Goal: Task Accomplishment & Management: Use online tool/utility

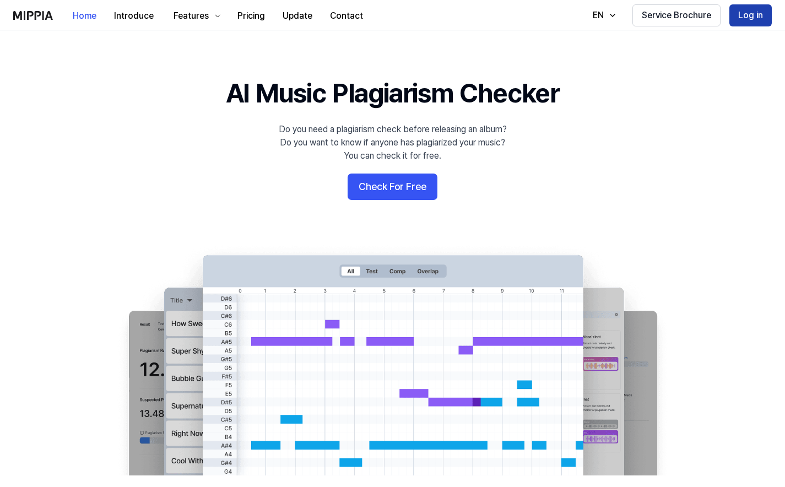
click at [753, 23] on button "Log in" at bounding box center [751, 15] width 42 height 22
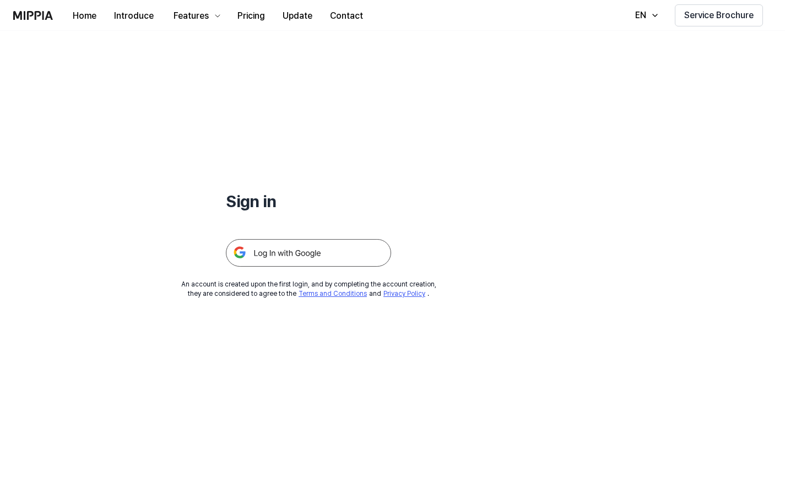
click at [335, 245] on img at bounding box center [308, 253] width 165 height 28
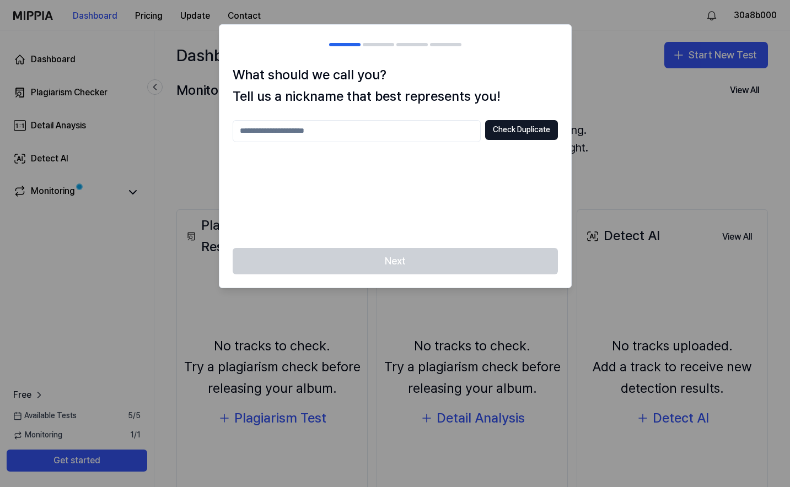
click at [416, 134] on input "text" at bounding box center [357, 131] width 248 height 22
type input "********"
click at [532, 133] on button "Check Duplicate" at bounding box center [521, 130] width 73 height 20
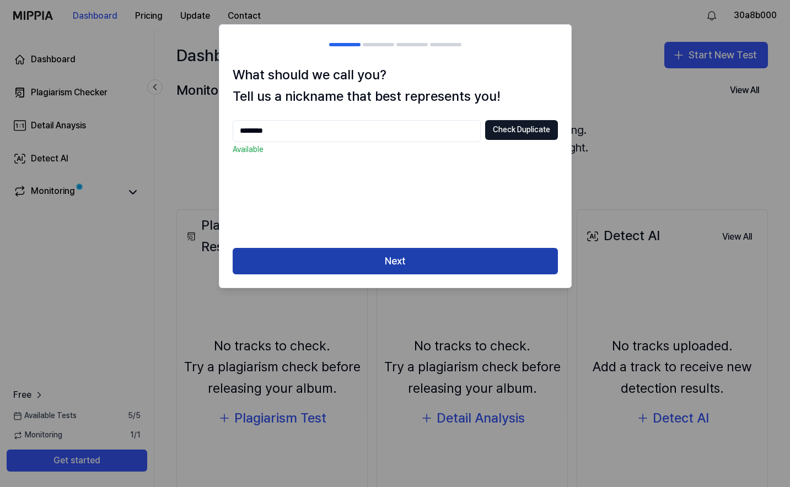
click at [396, 257] on button "Next" at bounding box center [395, 261] width 325 height 26
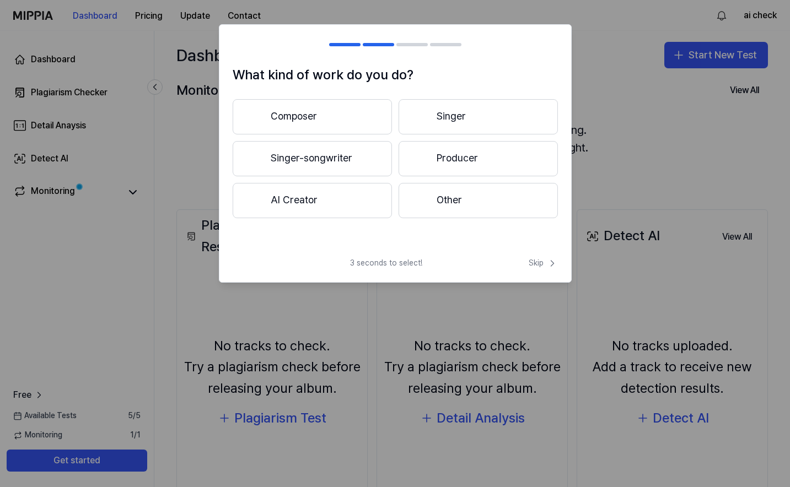
click at [543, 252] on div "What kind of work do you do? Composer Singer Singer-songwriter Producer AI Crea…" at bounding box center [395, 153] width 353 height 258
click at [543, 261] on span "Skip" at bounding box center [543, 263] width 29 height 11
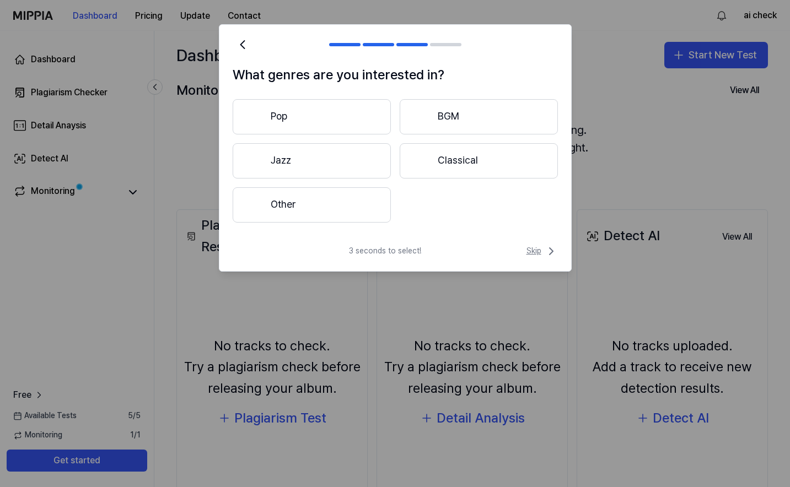
click at [542, 246] on span "Skip" at bounding box center [541, 251] width 31 height 13
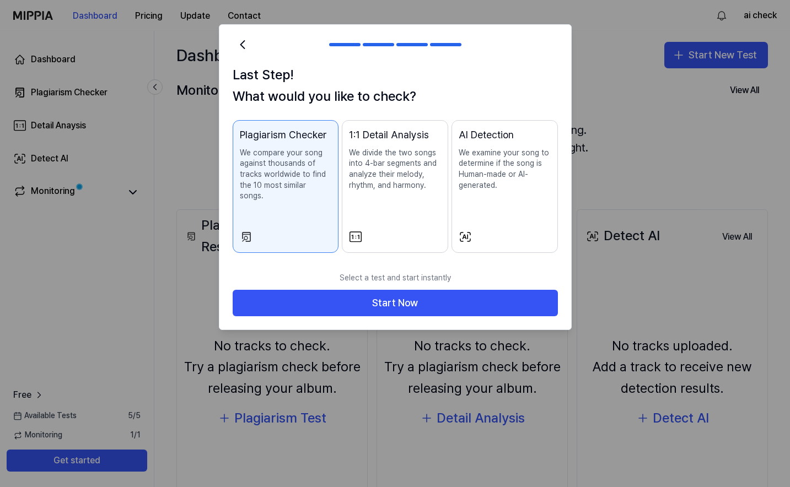
click at [490, 170] on p "We examine your song to determine if the song is Human-made or AI-generated." at bounding box center [505, 169] width 92 height 43
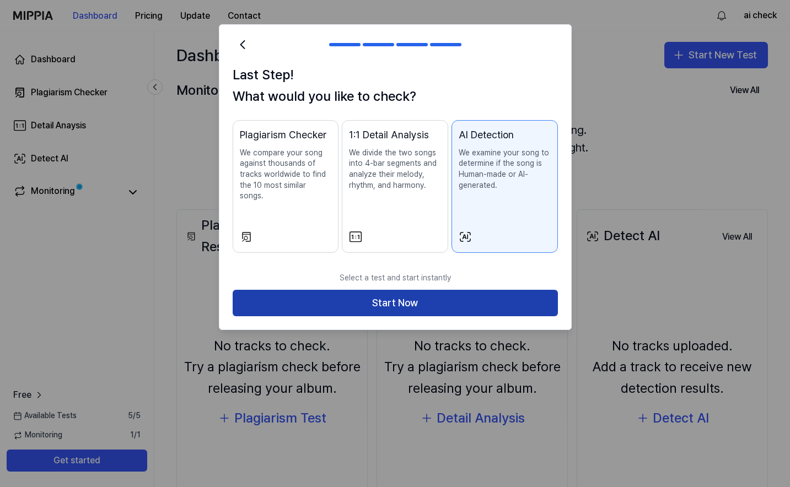
click at [461, 290] on button "Start Now" at bounding box center [395, 303] width 325 height 26
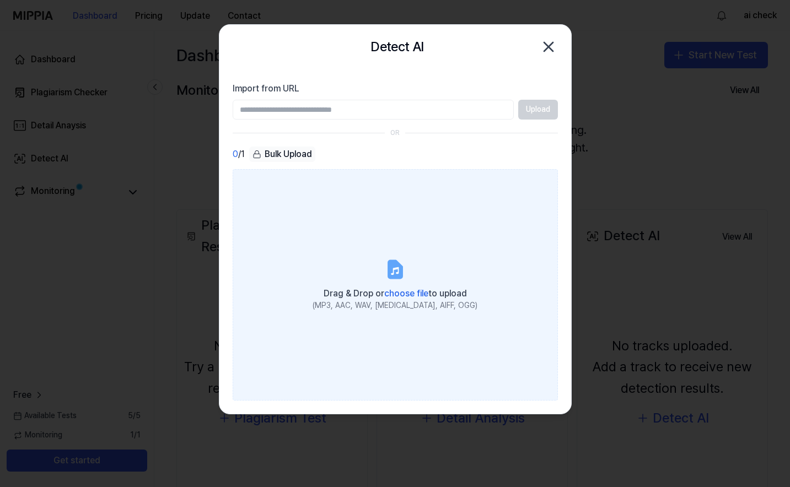
click at [368, 300] on div "(MP3, AAC, WAV, FLAC, AIFF, OGG)" at bounding box center [395, 305] width 165 height 11
click at [0, 0] on input "Drag & Drop or choose file to upload (MP3, AAC, WAV, FLAC, AIFF, OGG)" at bounding box center [0, 0] width 0 height 0
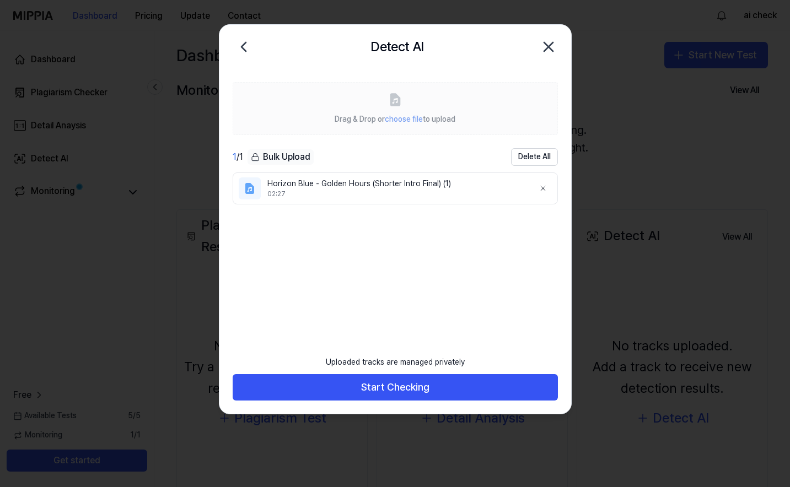
click at [391, 257] on ul "Horizon Blue - Golden Hours (Shorter Intro Final) (1) 02:27" at bounding box center [395, 253] width 325 height 161
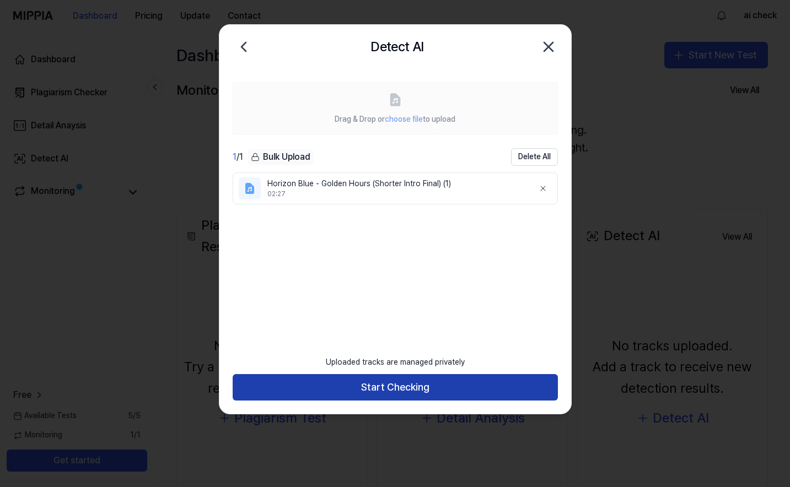
click at [462, 386] on button "Start Checking" at bounding box center [395, 387] width 325 height 26
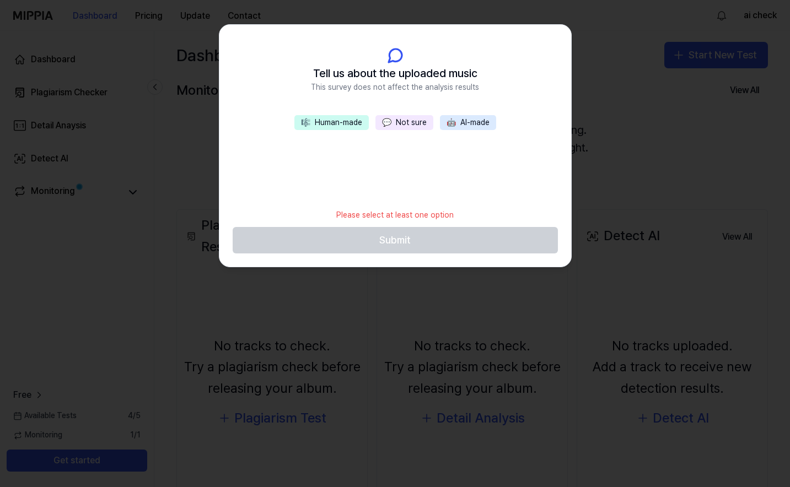
click at [404, 126] on button "💬 Not sure" at bounding box center [404, 122] width 58 height 15
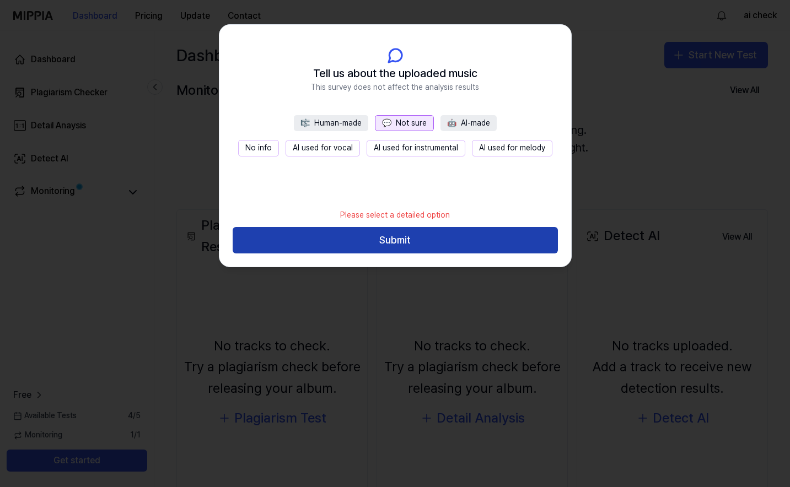
click at [412, 241] on button "Submit" at bounding box center [395, 240] width 325 height 26
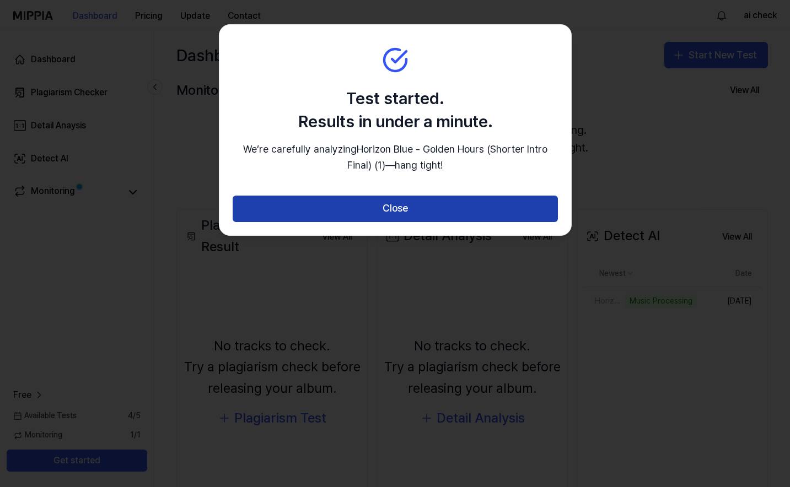
click at [412, 222] on button "Close" at bounding box center [395, 209] width 325 height 26
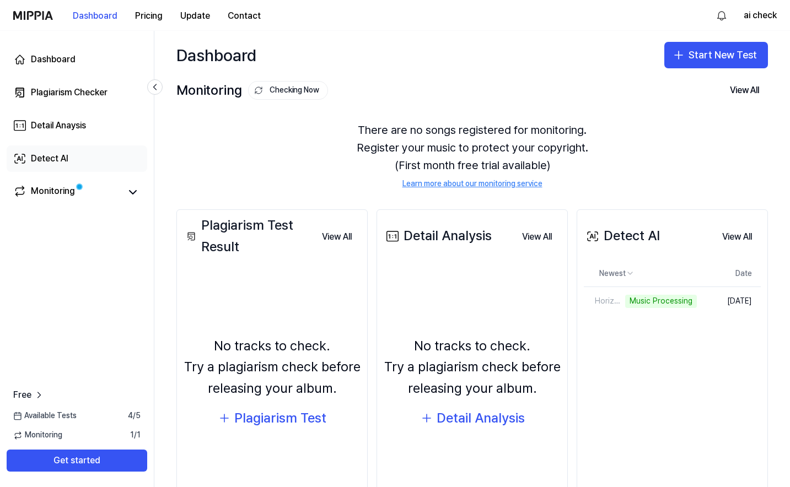
click at [80, 154] on link "Detect AI" at bounding box center [77, 159] width 141 height 26
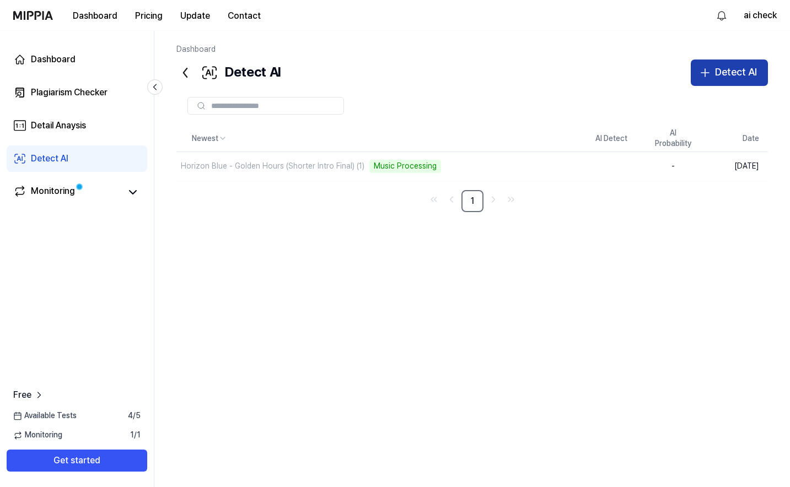
click at [731, 78] on div "Detect AI" at bounding box center [736, 72] width 42 height 16
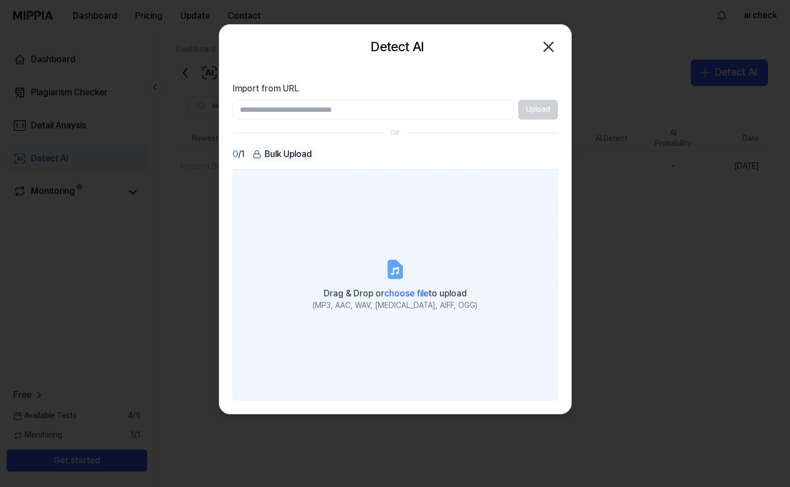
click at [388, 295] on span "choose file" at bounding box center [406, 293] width 44 height 10
click at [0, 0] on input "Drag & Drop or choose file to upload (MP3, AAC, WAV, FLAC, AIFF, OGG)" at bounding box center [0, 0] width 0 height 0
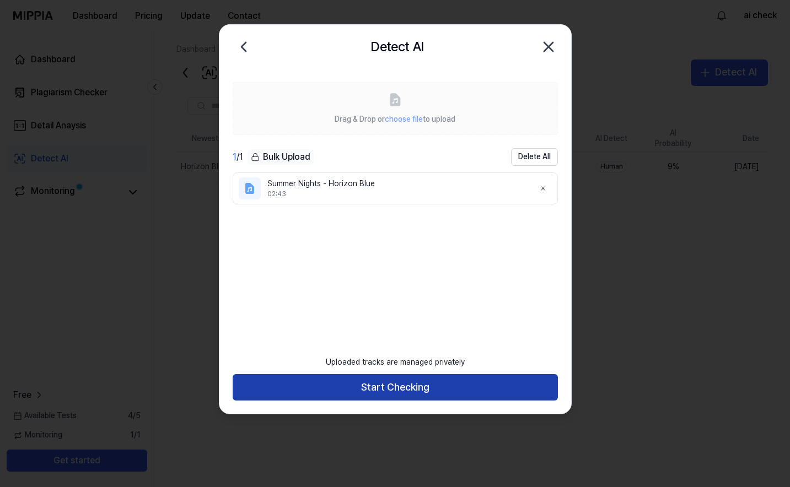
click at [373, 386] on button "Start Checking" at bounding box center [395, 387] width 325 height 26
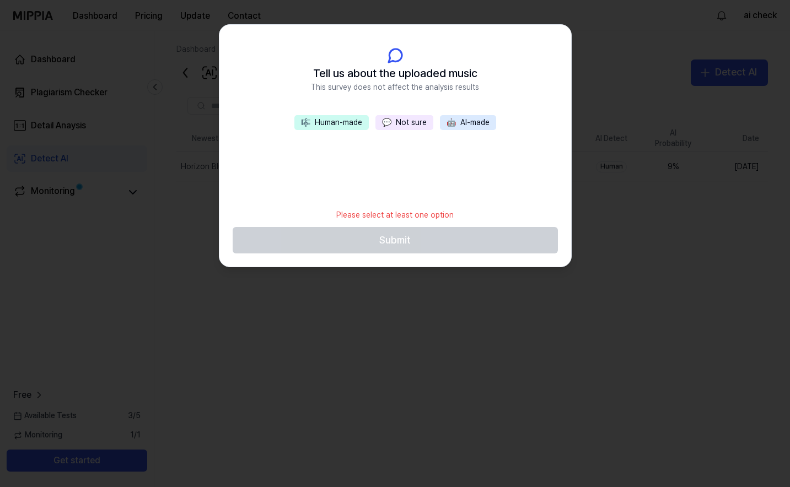
click at [401, 121] on button "💬 Not sure" at bounding box center [404, 122] width 58 height 15
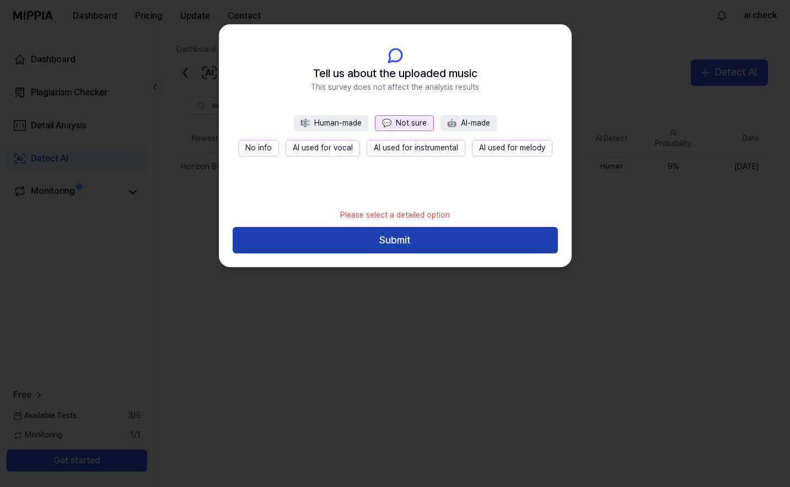
click at [397, 237] on button "Submit" at bounding box center [395, 240] width 325 height 26
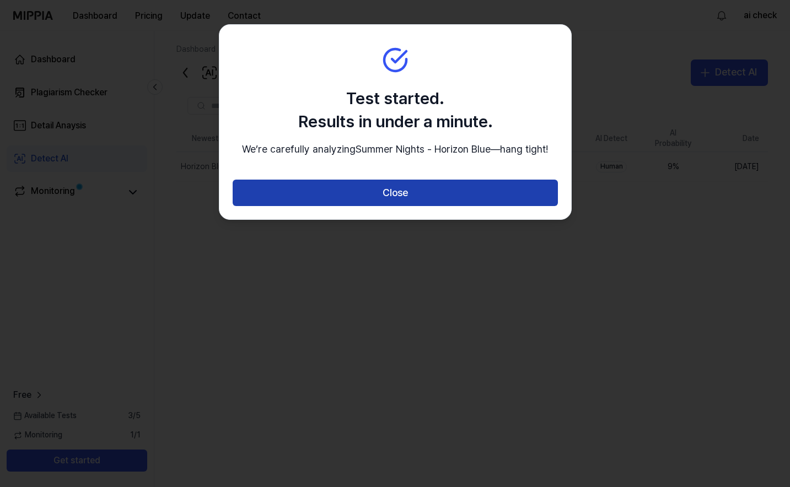
click at [392, 206] on button "Close" at bounding box center [395, 193] width 325 height 26
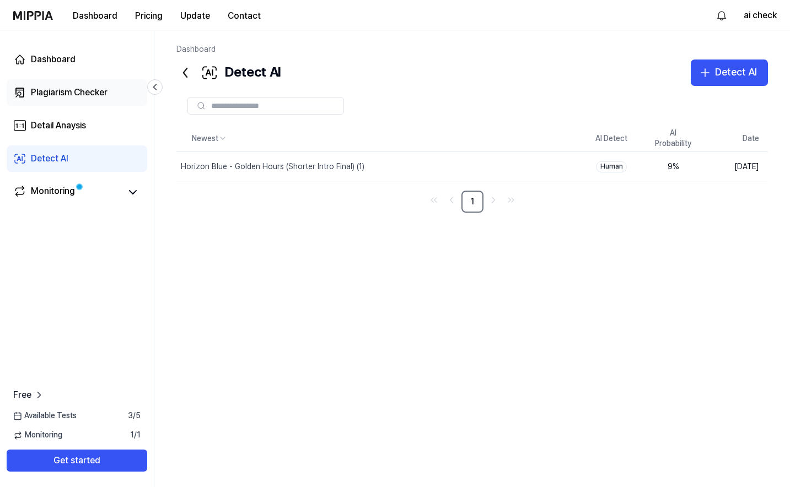
click at [91, 96] on div "Plagiarism Checker" at bounding box center [69, 92] width 77 height 13
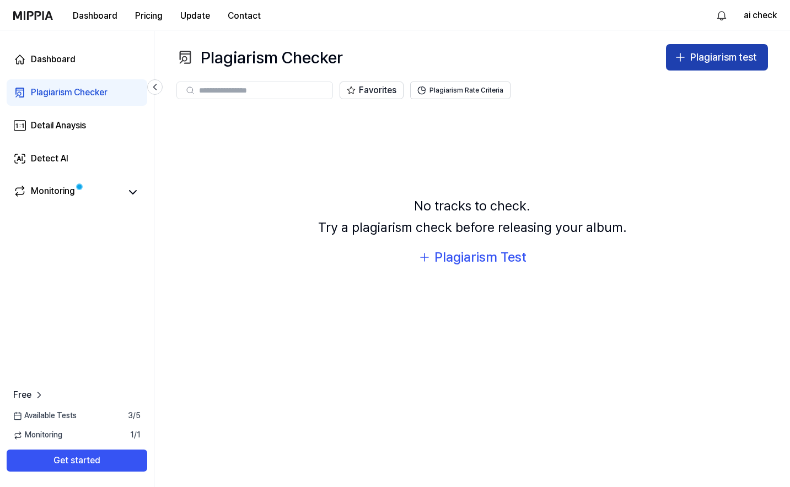
click at [687, 60] on icon "button" at bounding box center [680, 57] width 13 height 13
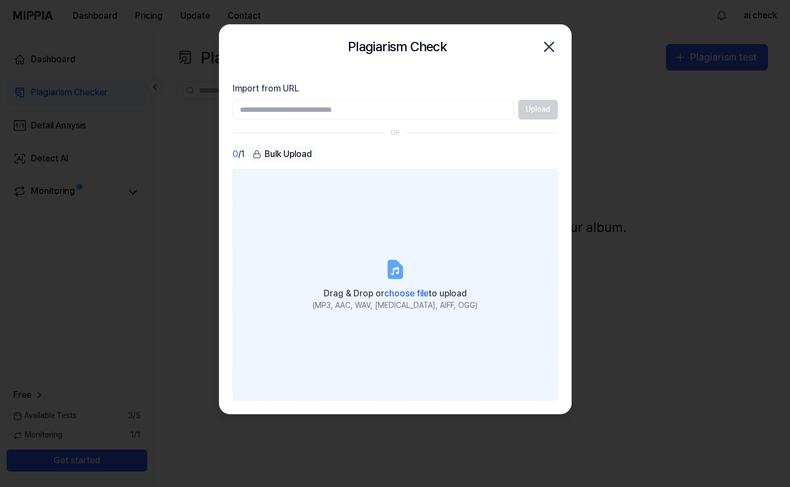
click at [387, 305] on div "(MP3, AAC, WAV, FLAC, AIFF, OGG)" at bounding box center [395, 305] width 165 height 11
click at [0, 0] on input "Drag & Drop or choose file to upload (MP3, AAC, WAV, FLAC, AIFF, OGG)" at bounding box center [0, 0] width 0 height 0
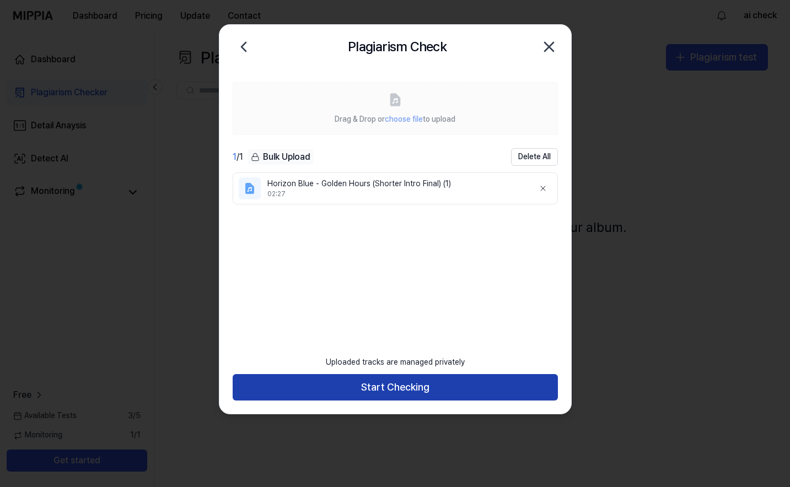
click at [403, 387] on button "Start Checking" at bounding box center [395, 387] width 325 height 26
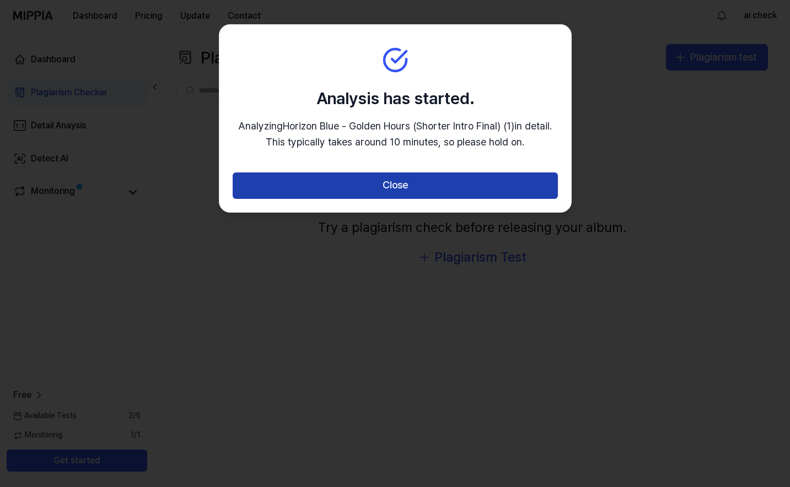
click at [382, 180] on button "Close" at bounding box center [395, 186] width 325 height 26
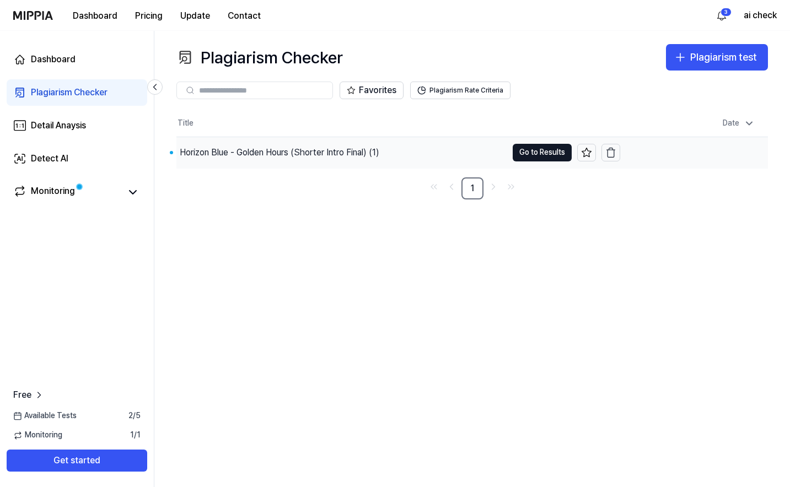
click at [306, 143] on div "Horizon Blue - Golden Hours (Shorter Intro Final) (1)" at bounding box center [341, 152] width 331 height 31
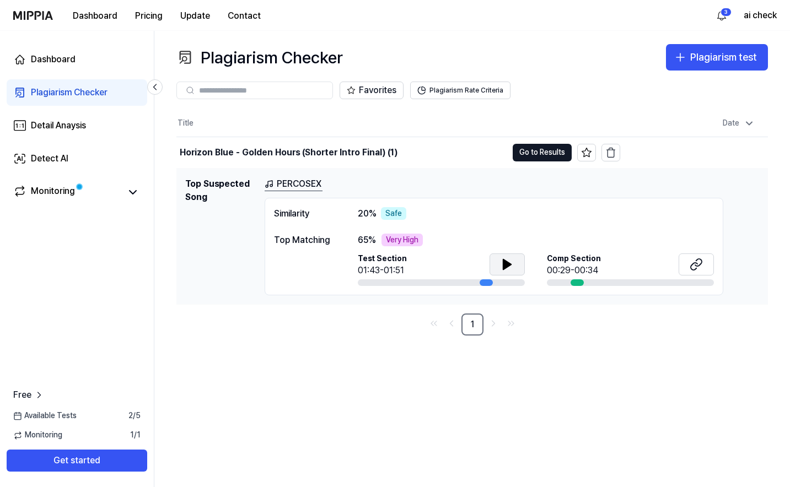
click at [498, 264] on button at bounding box center [506, 265] width 35 height 22
click at [498, 259] on button at bounding box center [506, 265] width 35 height 22
click at [500, 259] on button at bounding box center [506, 265] width 35 height 22
click at [299, 180] on link "PERCOSEX" at bounding box center [294, 184] width 58 height 14
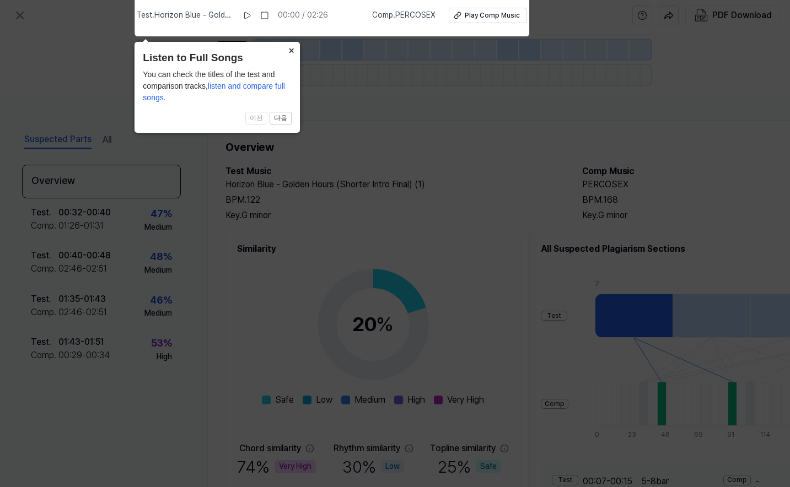
click at [288, 51] on button "×" at bounding box center [291, 49] width 18 height 15
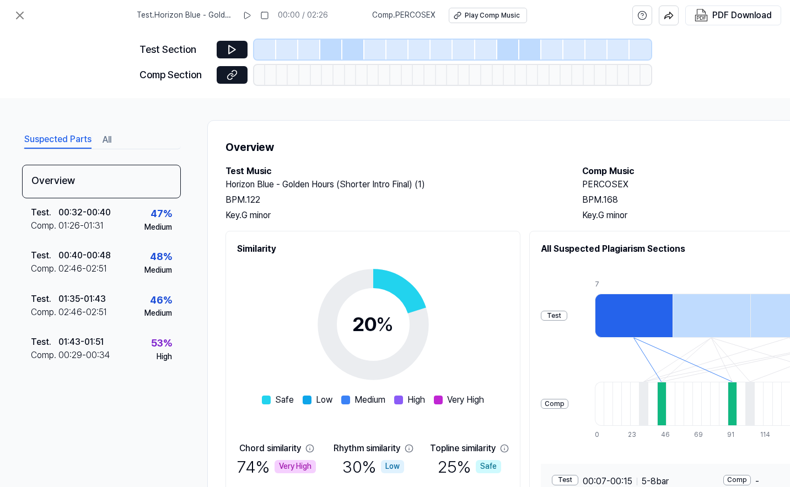
click at [324, 186] on h2 "Horizon Blue - Golden Hours (Shorter Intro Final) (1)" at bounding box center [392, 184] width 335 height 13
click at [333, 186] on h2 "Horizon Blue - Golden Hours (Shorter Intro Final) (1)" at bounding box center [392, 184] width 335 height 13
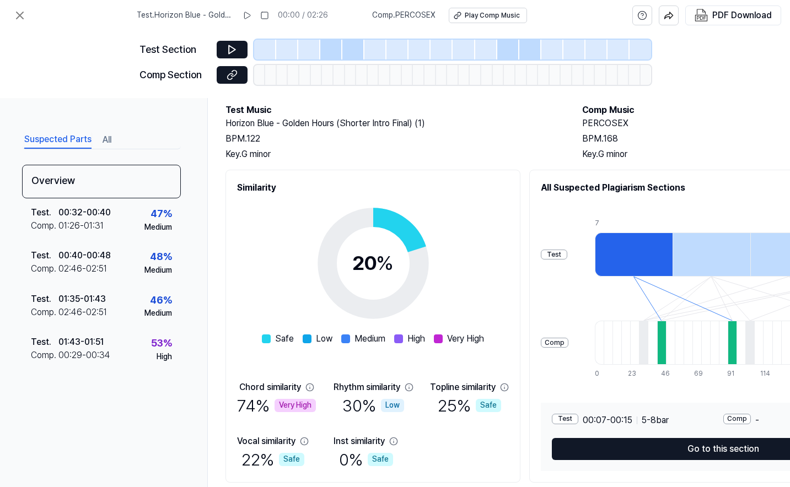
scroll to position [101, 0]
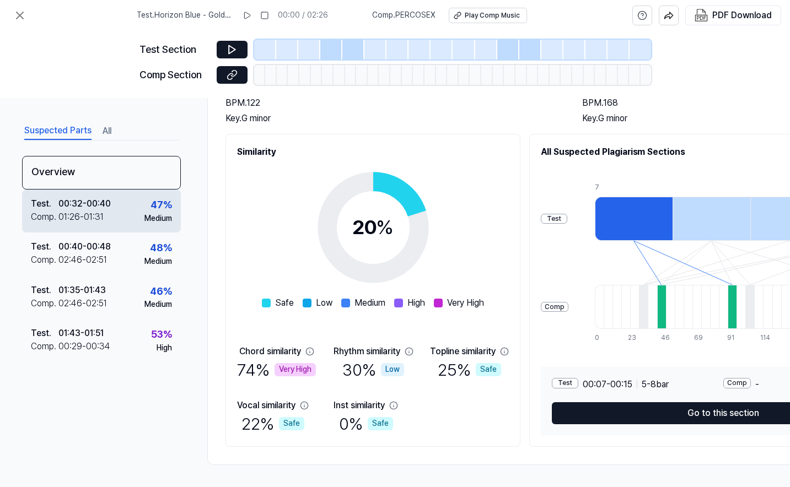
click at [82, 201] on div "00:32 - 00:40" at bounding box center [84, 203] width 52 height 13
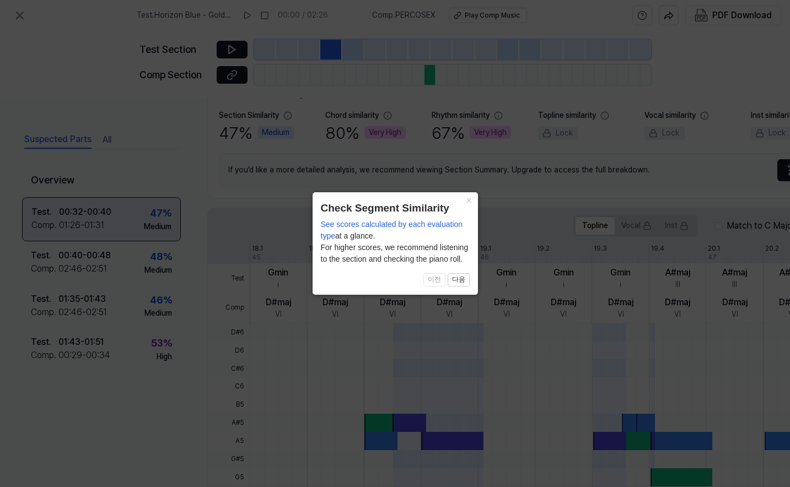
scroll to position [273, 0]
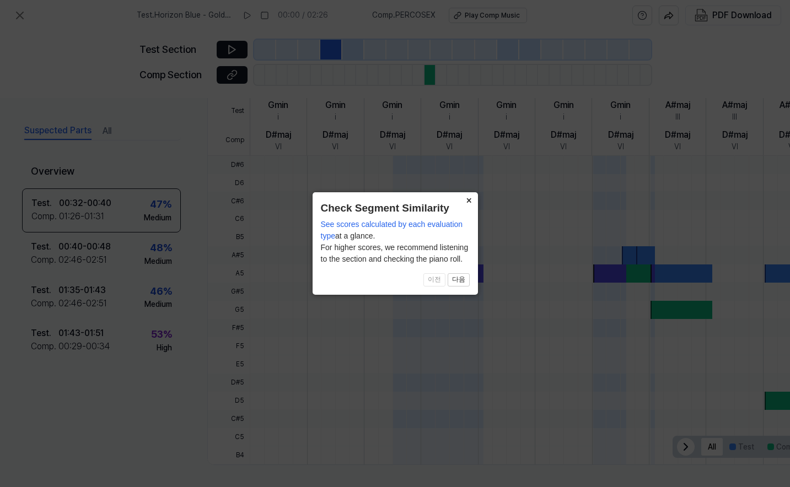
click at [468, 197] on button "×" at bounding box center [469, 199] width 18 height 15
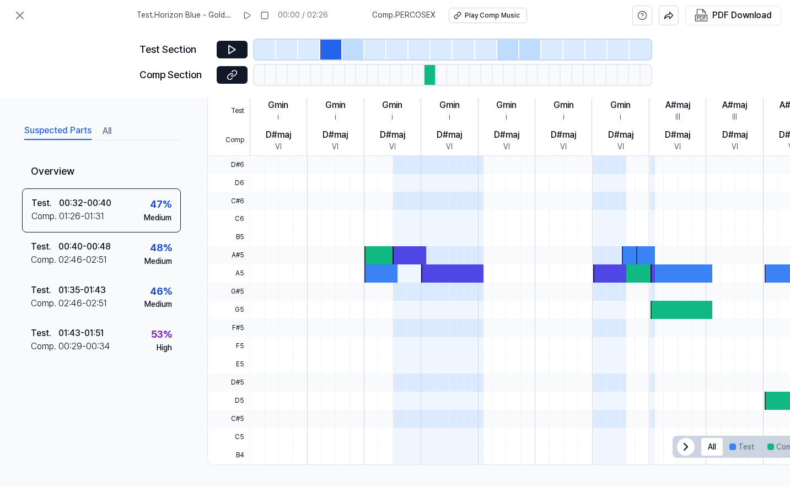
click at [110, 34] on div "Test Section Comp Section" at bounding box center [395, 64] width 790 height 67
click at [20, 17] on icon at bounding box center [20, 15] width 7 height 7
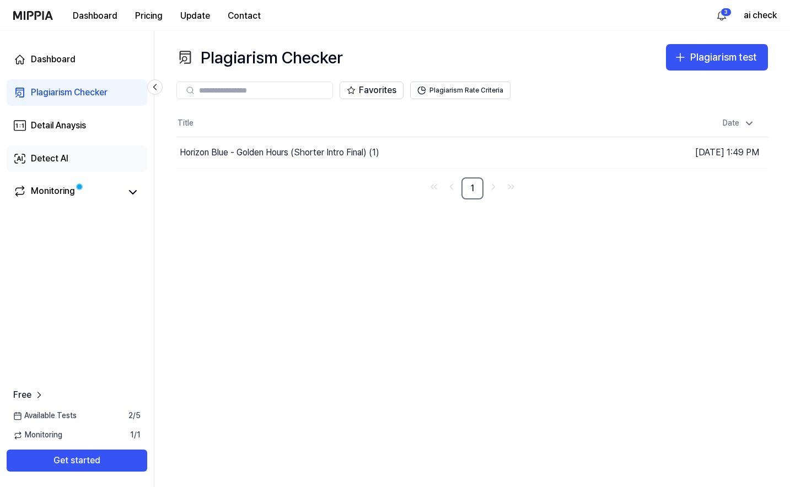
click at [111, 155] on link "Detect AI" at bounding box center [77, 159] width 141 height 26
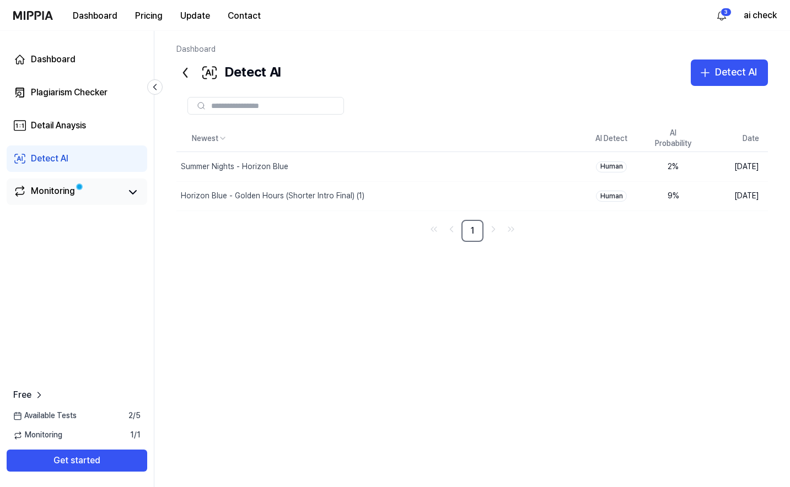
click at [83, 190] on link "Monitoring" at bounding box center [66, 192] width 107 height 15
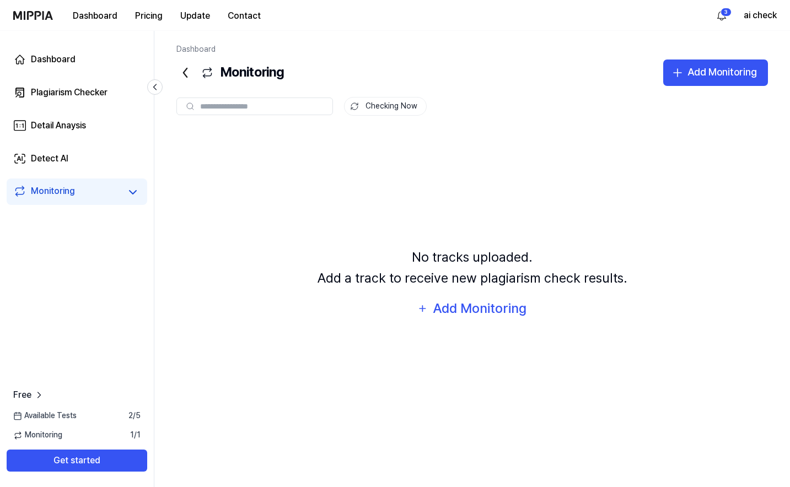
click at [189, 66] on icon at bounding box center [185, 73] width 18 height 18
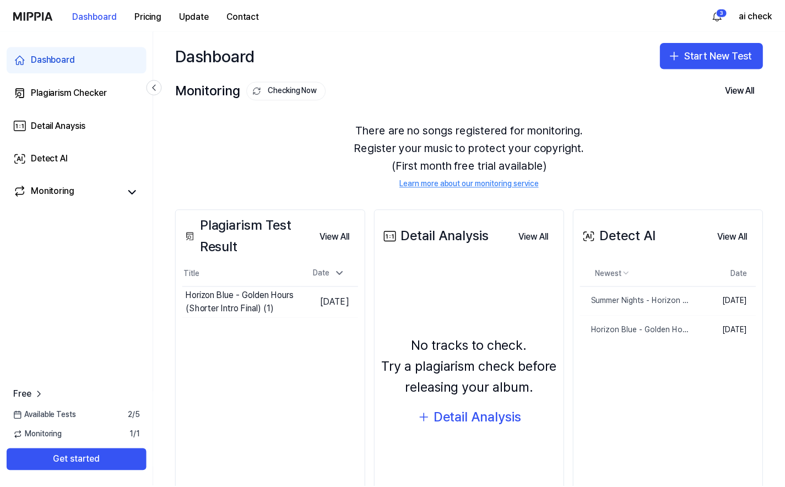
scroll to position [52, 0]
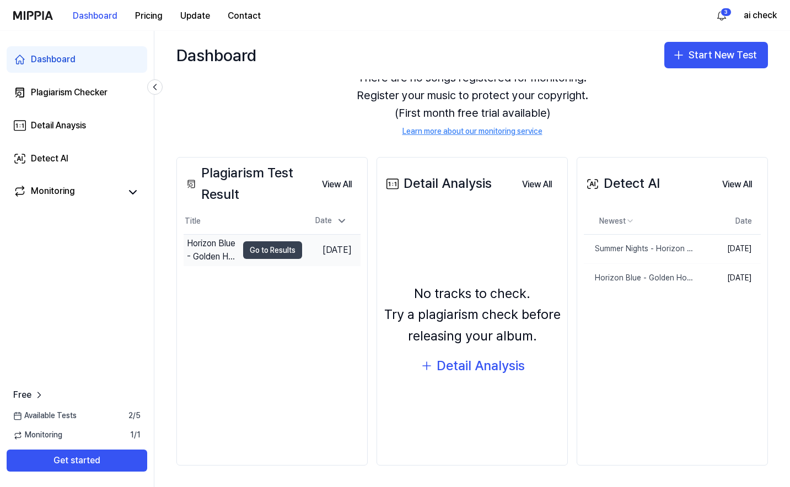
click at [268, 249] on button "Go to Results" at bounding box center [272, 250] width 59 height 18
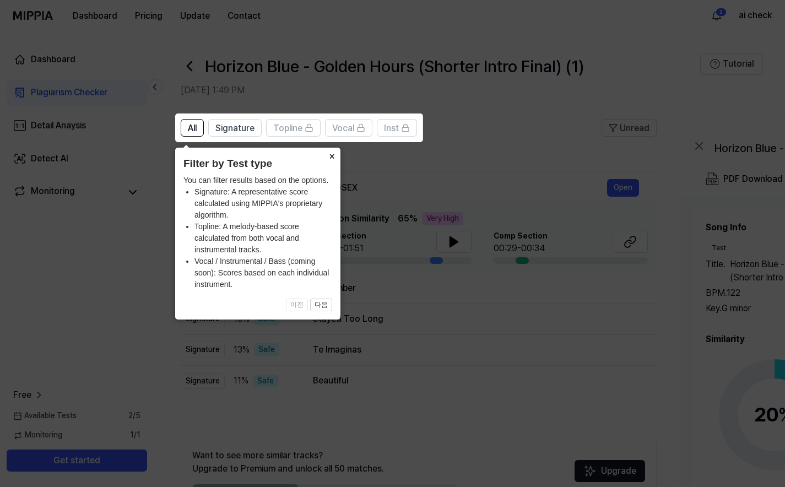
click at [333, 158] on button "×" at bounding box center [332, 155] width 18 height 15
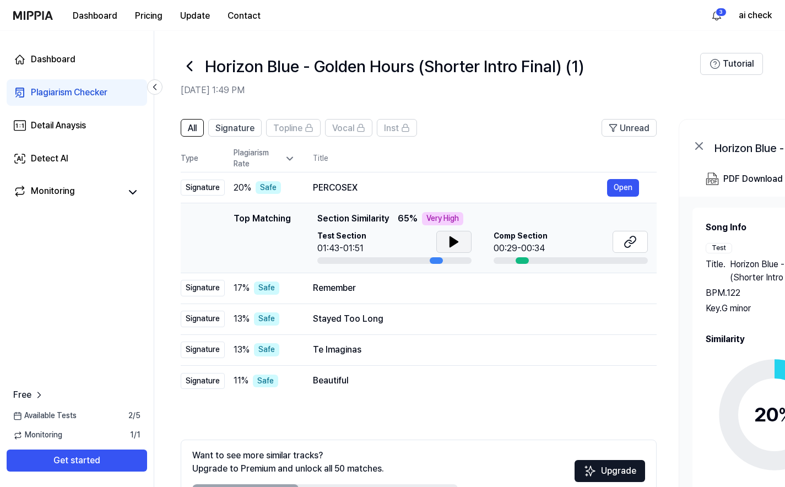
click at [453, 239] on icon at bounding box center [454, 242] width 8 height 10
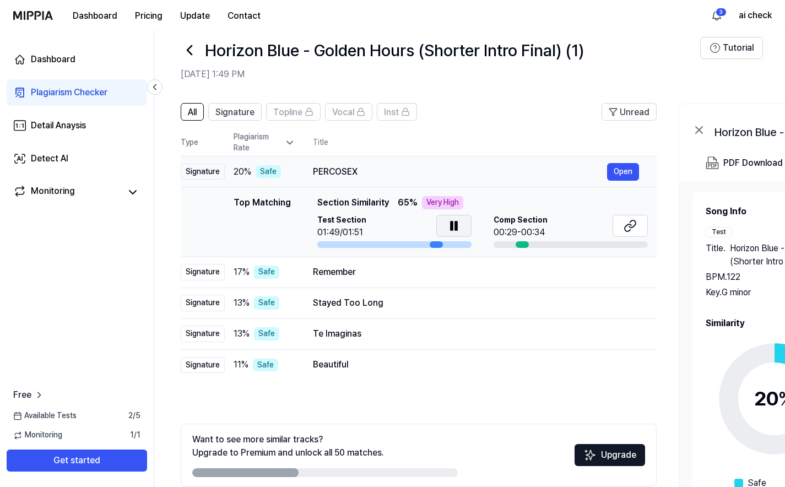
scroll to position [21, 0]
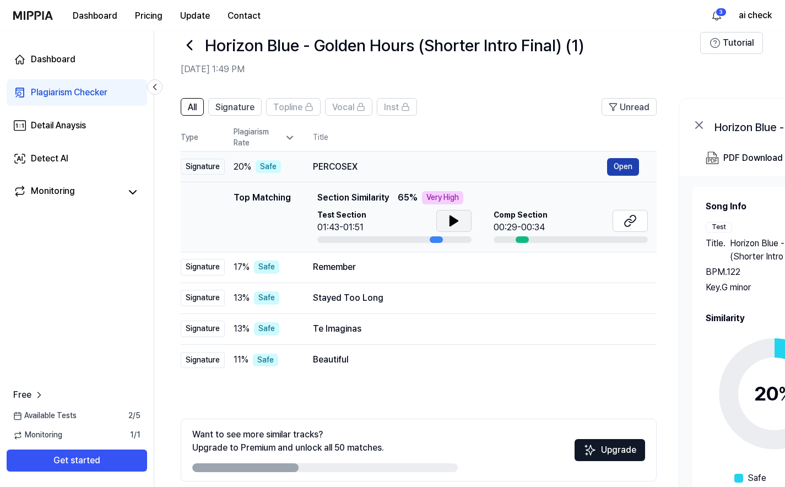
click at [622, 165] on button "Open" at bounding box center [623, 167] width 32 height 18
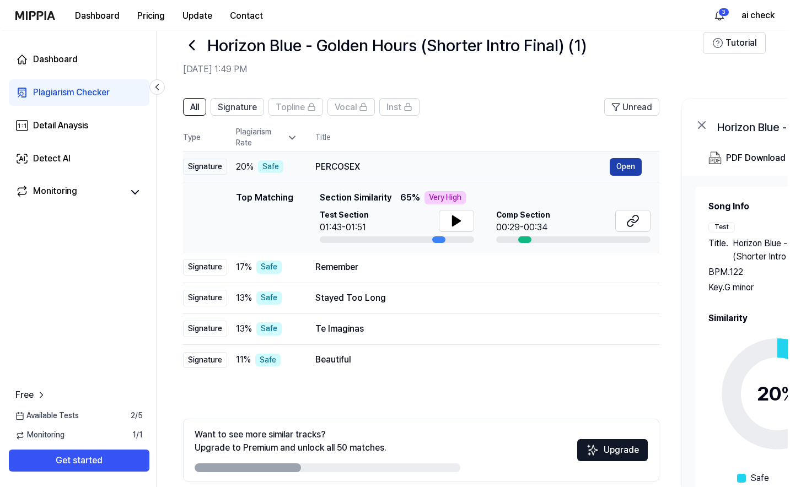
scroll to position [0, 0]
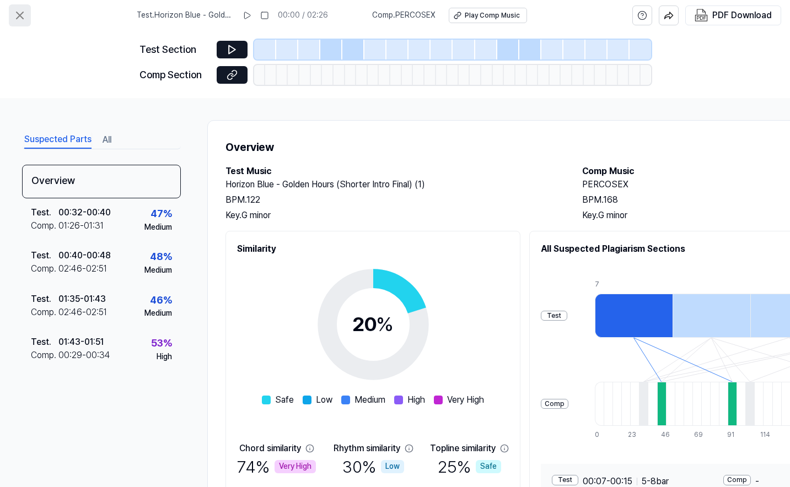
click at [19, 10] on icon at bounding box center [19, 15] width 13 height 13
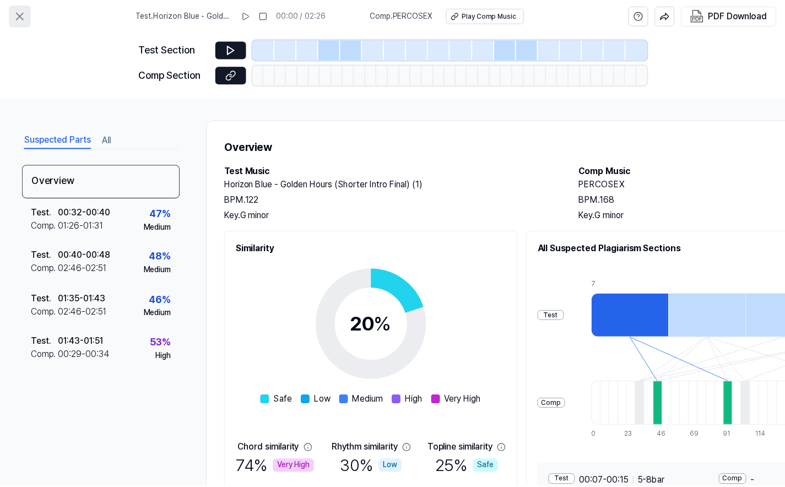
scroll to position [21, 0]
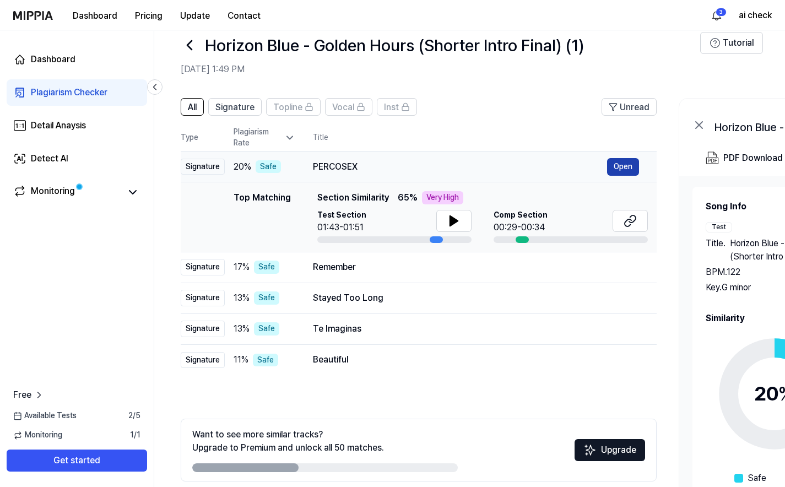
click at [623, 161] on button "Open" at bounding box center [623, 167] width 32 height 18
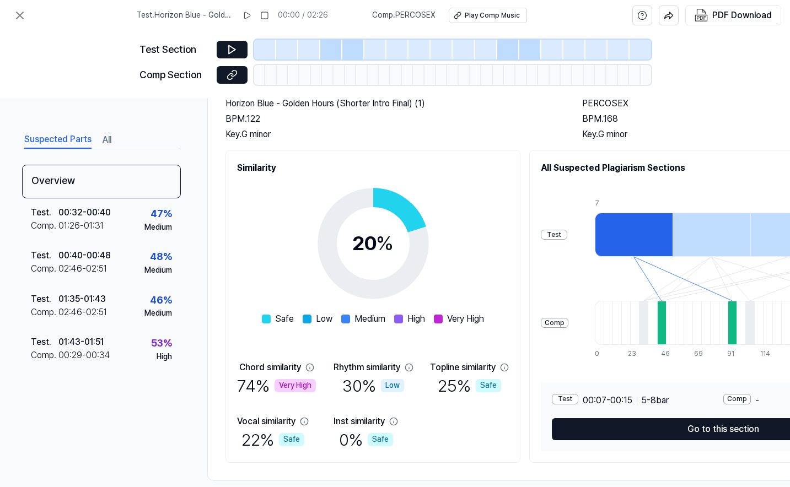
scroll to position [101, 0]
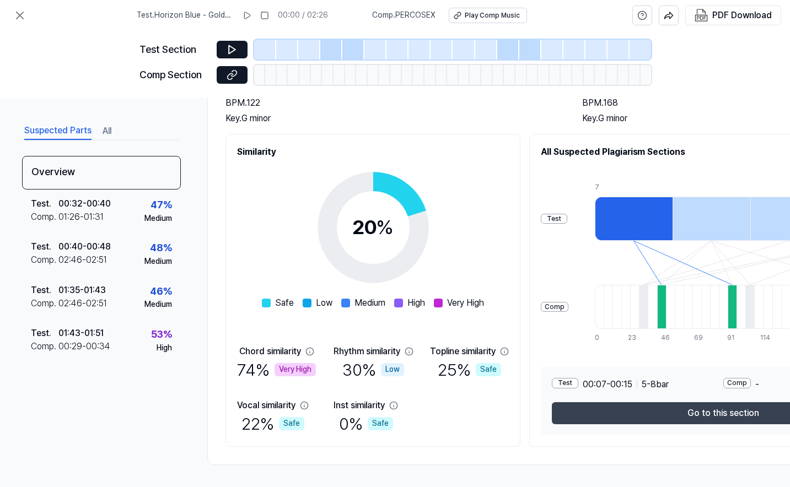
click at [664, 406] on button "Go to this section" at bounding box center [723, 413] width 342 height 22
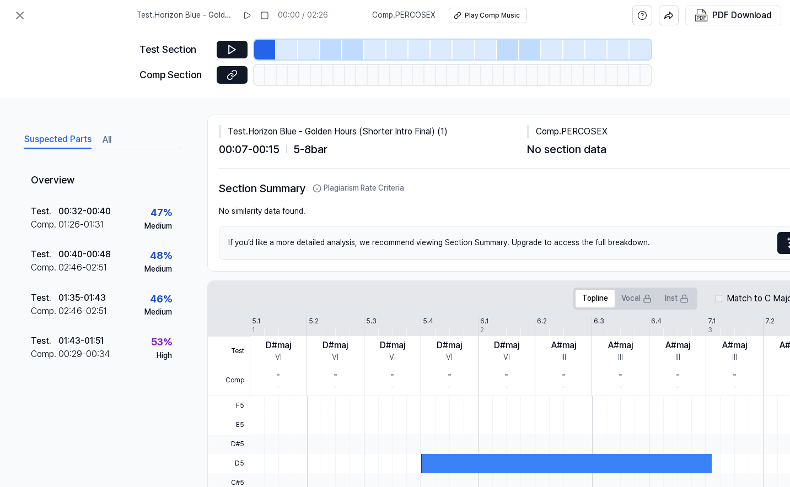
scroll to position [0, 0]
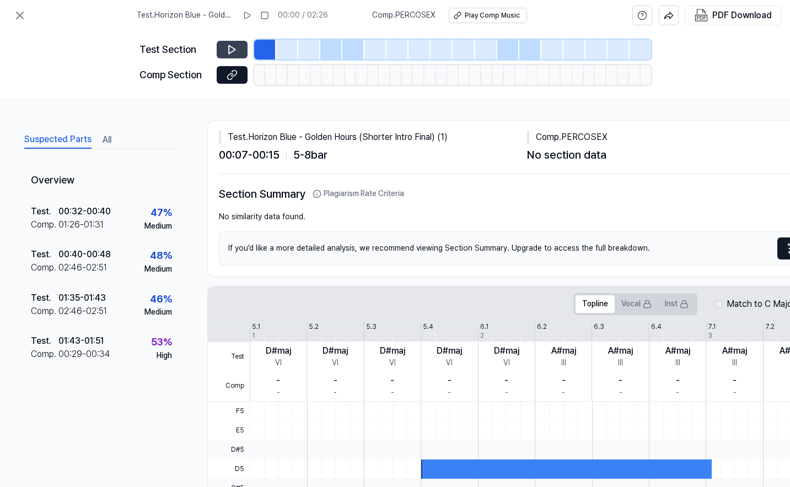
click at [236, 50] on icon at bounding box center [232, 49] width 11 height 11
click at [235, 77] on icon at bounding box center [232, 74] width 11 height 11
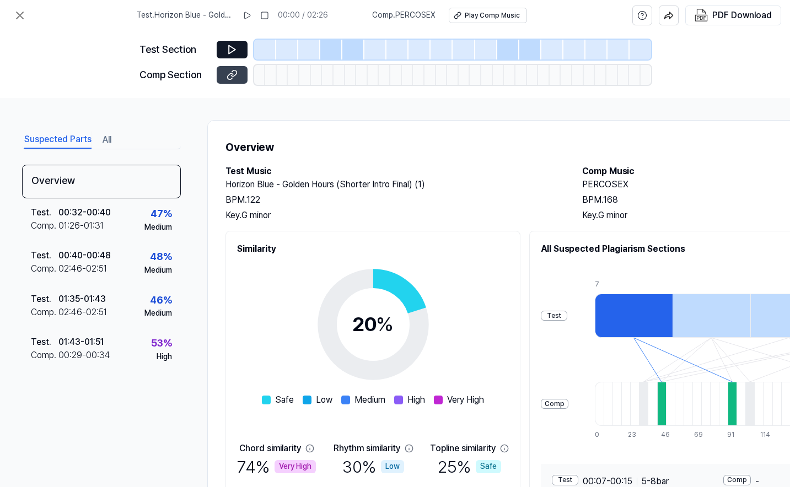
click at [238, 78] on button at bounding box center [232, 75] width 31 height 18
click at [14, 17] on icon at bounding box center [19, 15] width 13 height 13
click at [24, 9] on icon at bounding box center [19, 15] width 13 height 13
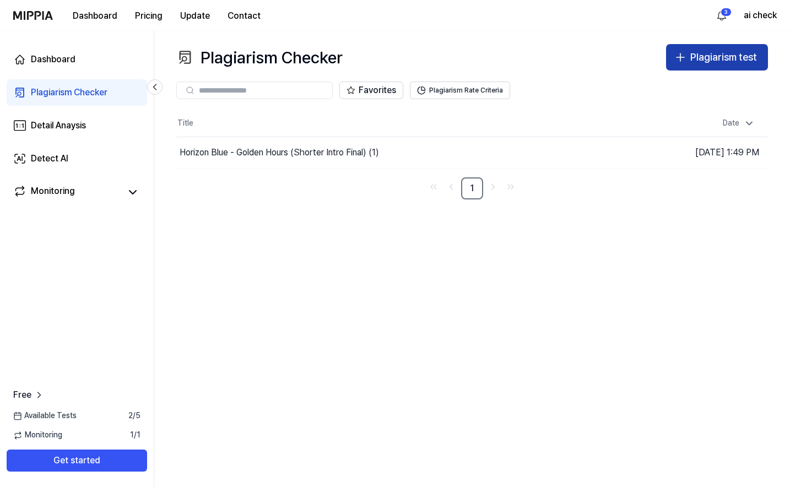
click at [707, 50] on div "Plagiarism test" at bounding box center [724, 58] width 67 height 16
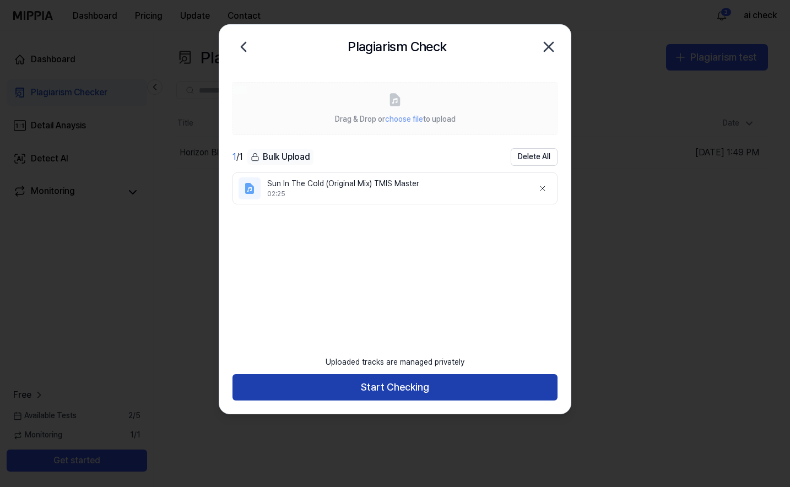
click at [375, 384] on button "Start Checking" at bounding box center [395, 387] width 325 height 26
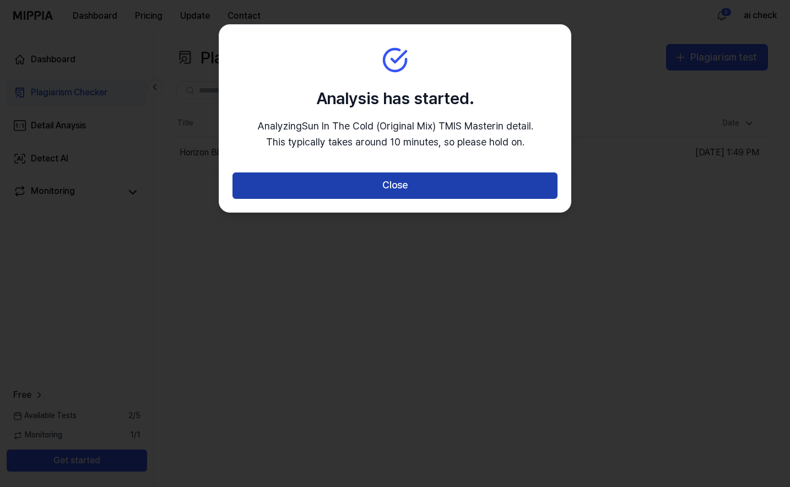
click at [423, 180] on button "Close" at bounding box center [395, 186] width 325 height 26
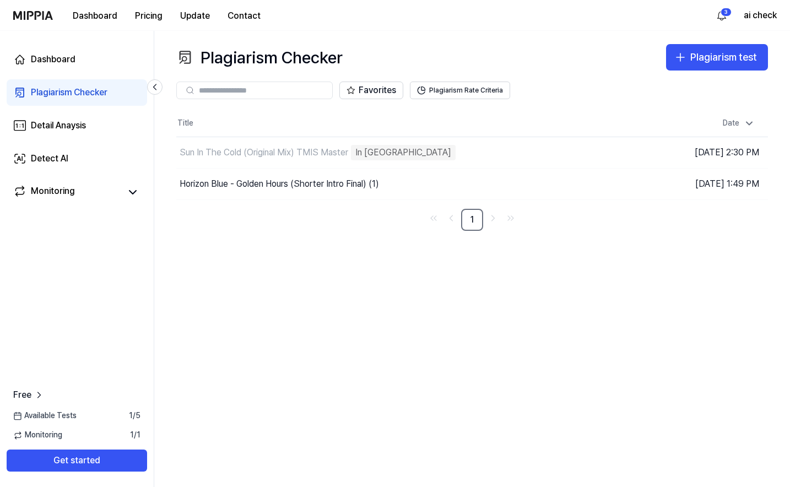
click at [592, 303] on div "Plagiarism Checker Plagiarism test Plagiarism Checker Detail Analysis Detect AI…" at bounding box center [472, 259] width 636 height 456
click at [480, 154] on div "Sun In The Cold (Original Mix) TMIS Master Separating Audio Tracks" at bounding box center [341, 152] width 331 height 31
click at [450, 157] on div "Analyze Song Structure" at bounding box center [401, 152] width 100 height 15
click at [428, 252] on div "Plagiarism Checker Plagiarism test Plagiarism Checker Detail Analysis Detect AI…" at bounding box center [472, 259] width 636 height 456
click at [355, 219] on nav "1" at bounding box center [472, 220] width 592 height 22
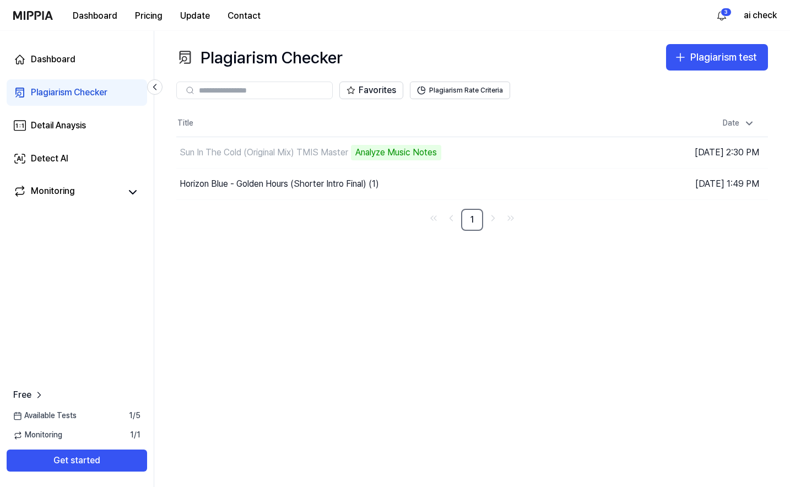
click at [535, 108] on div "Favorites Plagiarism Rate Criteria" at bounding box center [472, 91] width 592 height 40
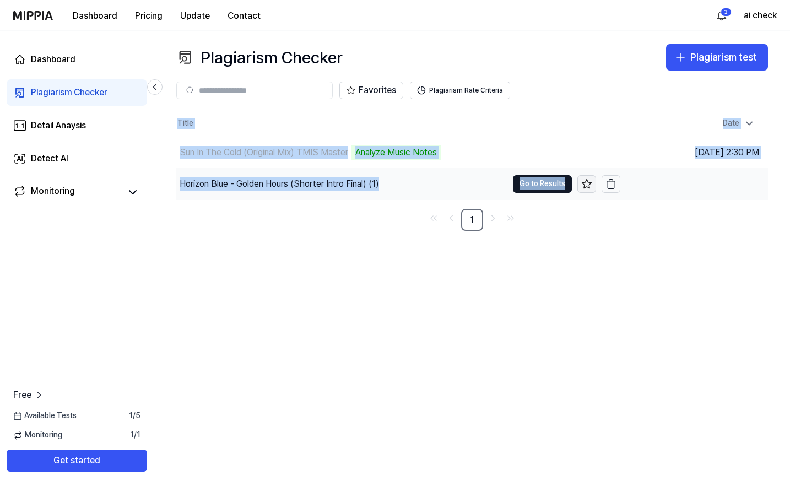
drag, startPoint x: 173, startPoint y: 129, endPoint x: 580, endPoint y: 183, distance: 410.3
click at [580, 183] on div "Plagiarism Checker Plagiarism test Plagiarism Checker Detail Analysis Detect AI…" at bounding box center [472, 259] width 636 height 456
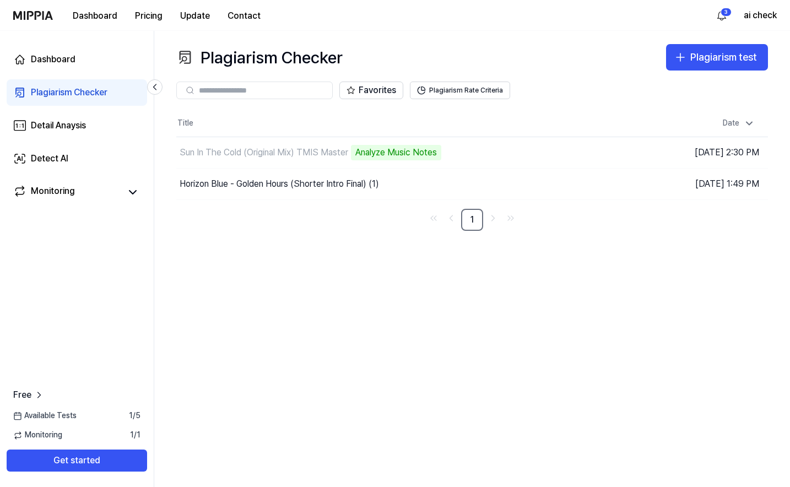
click at [620, 264] on div "Plagiarism Checker Plagiarism test Plagiarism Checker Detail Analysis Detect AI…" at bounding box center [472, 259] width 636 height 456
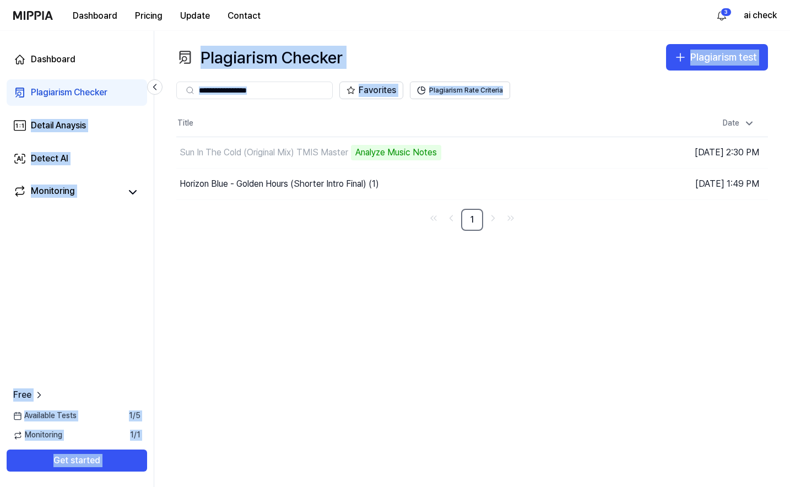
drag, startPoint x: 780, startPoint y: 147, endPoint x: 147, endPoint y: 99, distance: 635.1
click at [147, 99] on div "Dashboard Plagiarism Checker Detail Anaysis Detect AI Monitoring Free Available…" at bounding box center [395, 259] width 790 height 456
click at [167, 110] on div "Plagiarism Checker Plagiarism test Plagiarism Checker Detail Analysis Detect AI…" at bounding box center [472, 259] width 636 height 456
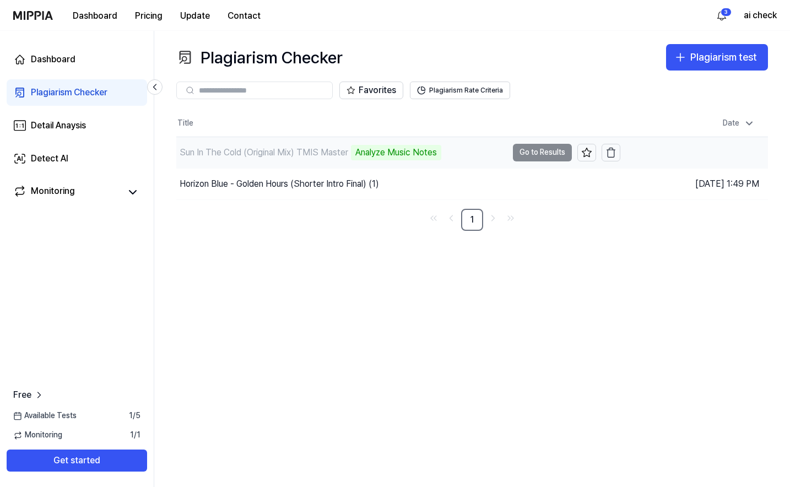
drag, startPoint x: 167, startPoint y: 110, endPoint x: 766, endPoint y: 149, distance: 600.4
click at [766, 149] on div "Plagiarism Checker Plagiarism test Plagiarism Checker Detail Analysis Detect AI…" at bounding box center [472, 259] width 636 height 456
click at [766, 149] on td "Oct 15, 2025, 2:30 PM" at bounding box center [695, 152] width 148 height 31
drag, startPoint x: 772, startPoint y: 149, endPoint x: 313, endPoint y: 123, distance: 459.3
click at [313, 123] on div "Plagiarism Checker Plagiarism test Plagiarism Checker Detail Analysis Detect AI…" at bounding box center [472, 259] width 636 height 456
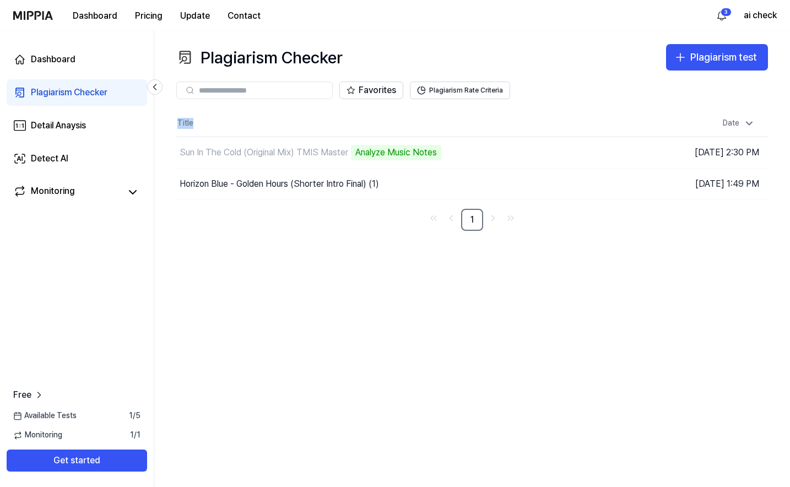
click at [313, 123] on th "Title" at bounding box center [398, 123] width 444 height 26
click at [443, 126] on th "Title" at bounding box center [398, 123] width 444 height 26
drag, startPoint x: 175, startPoint y: 117, endPoint x: 763, endPoint y: 152, distance: 589.2
click at [763, 152] on div "Plagiarism Checker Plagiarism test Plagiarism Checker Detail Analysis Detect AI…" at bounding box center [472, 259] width 636 height 456
click at [775, 148] on div "Plagiarism Checker Plagiarism test Plagiarism Checker Detail Analysis Detect AI…" at bounding box center [472, 259] width 636 height 456
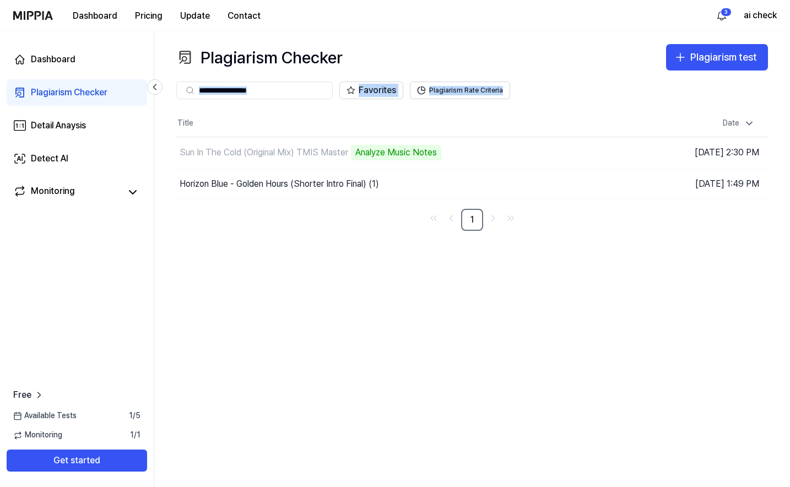
drag, startPoint x: 775, startPoint y: 151, endPoint x: 287, endPoint y: 106, distance: 489.9
click at [287, 106] on div "Plagiarism Checker Plagiarism test Plagiarism Checker Detail Analysis Detect AI…" at bounding box center [472, 259] width 636 height 456
click at [256, 116] on th "Title" at bounding box center [398, 123] width 444 height 26
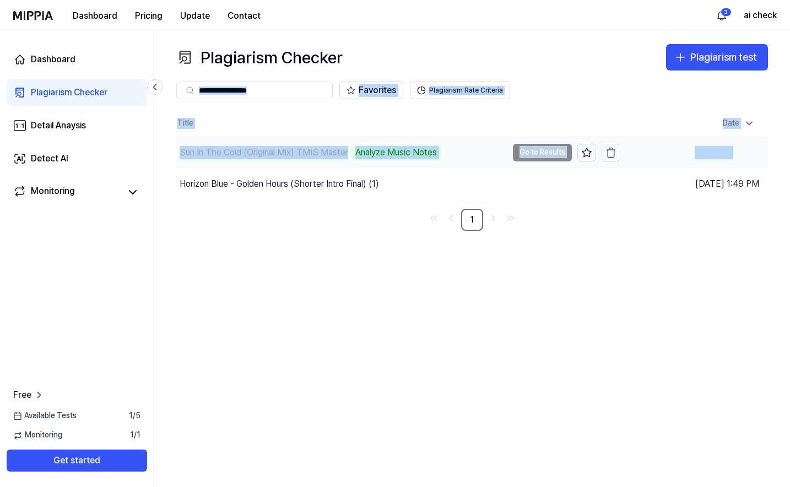
drag, startPoint x: 164, startPoint y: 108, endPoint x: 706, endPoint y: 155, distance: 543.8
click at [706, 155] on div "Plagiarism Checker Plagiarism test Plagiarism Checker Detail Analysis Detect AI…" at bounding box center [472, 259] width 636 height 456
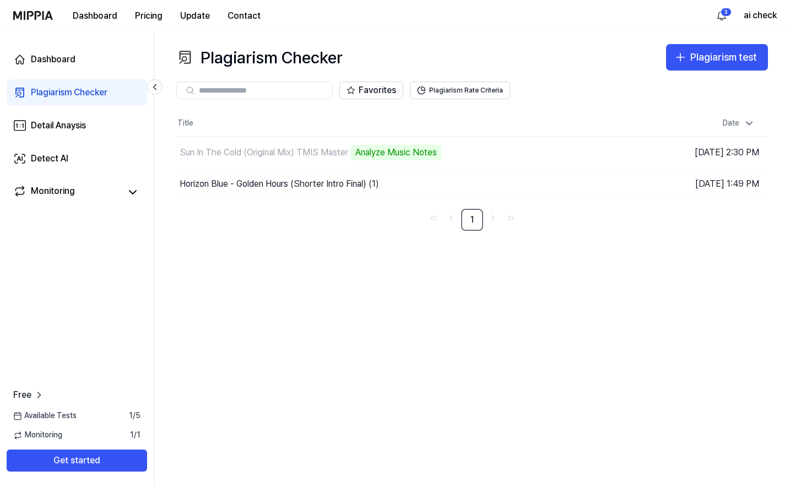
click at [774, 150] on div "Plagiarism Checker Plagiarism test Plagiarism Checker Detail Analysis Detect AI…" at bounding box center [472, 259] width 636 height 456
drag, startPoint x: 775, startPoint y: 150, endPoint x: 238, endPoint y: 119, distance: 538.4
click at [238, 119] on div "Plagiarism Checker Plagiarism test Plagiarism Checker Detail Analysis Detect AI…" at bounding box center [472, 259] width 636 height 456
click at [238, 119] on th "Title" at bounding box center [398, 123] width 444 height 26
drag, startPoint x: 163, startPoint y: 114, endPoint x: 766, endPoint y: 154, distance: 603.8
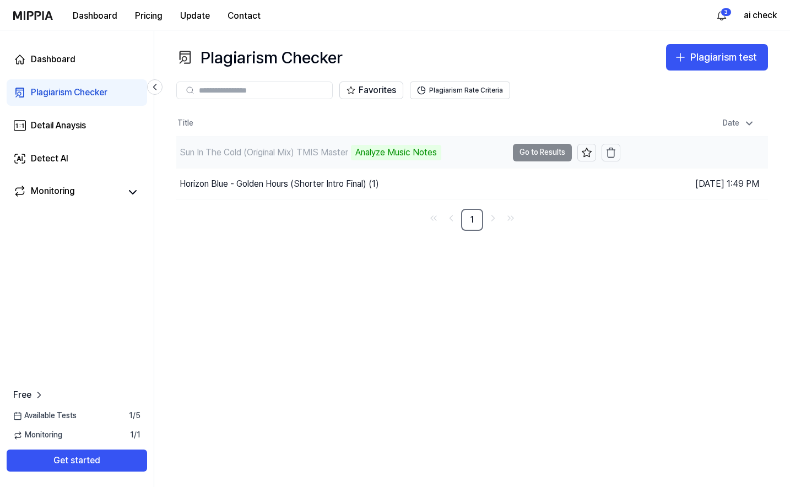
click at [766, 154] on div "Plagiarism Checker Plagiarism test Plagiarism Checker Detail Analysis Detect AI…" at bounding box center [472, 259] width 636 height 456
click at [776, 151] on div "Plagiarism Checker Plagiarism test Plagiarism Checker Detail Analysis Detect AI…" at bounding box center [472, 259] width 636 height 456
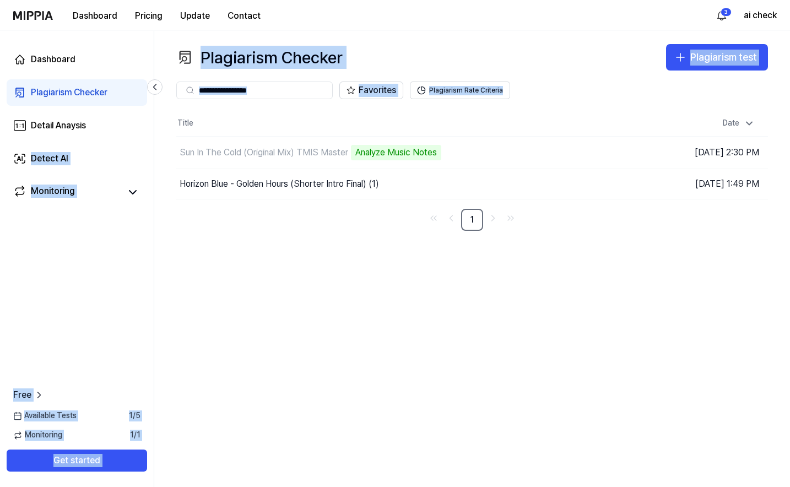
drag, startPoint x: 782, startPoint y: 149, endPoint x: 150, endPoint y: 136, distance: 631.3
click at [150, 136] on div "Dashboard Plagiarism Checker Detail Anaysis Detect AI Monitoring Free Available…" at bounding box center [395, 259] width 790 height 456
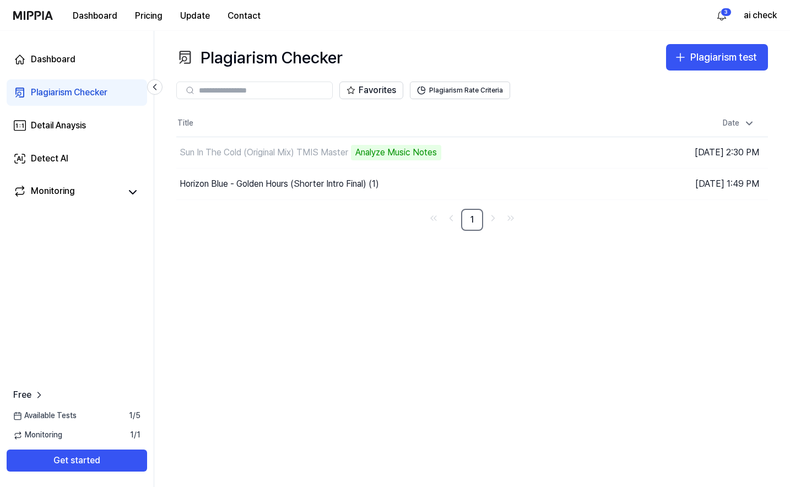
click at [161, 123] on div "Plagiarism Checker Plagiarism test Plagiarism Checker Detail Analysis Detect AI…" at bounding box center [472, 259] width 636 height 456
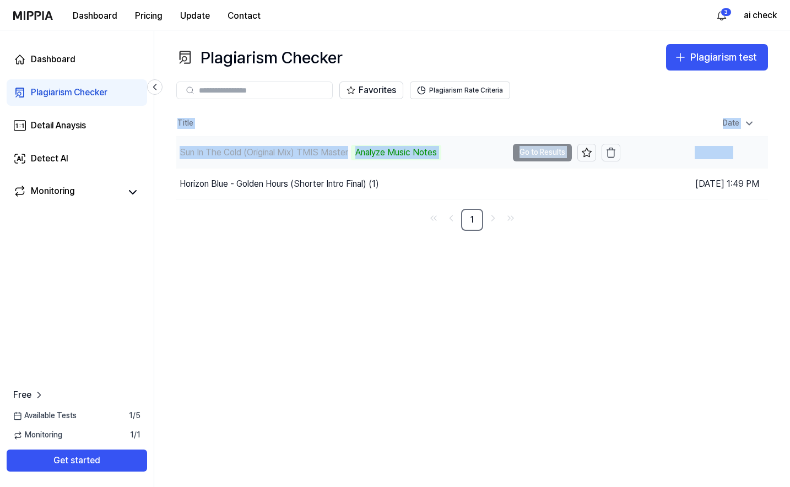
drag, startPoint x: 161, startPoint y: 119, endPoint x: 705, endPoint y: 158, distance: 545.5
click at [705, 158] on div "Plagiarism Checker Plagiarism test Plagiarism Checker Detail Analysis Detect AI…" at bounding box center [472, 259] width 636 height 456
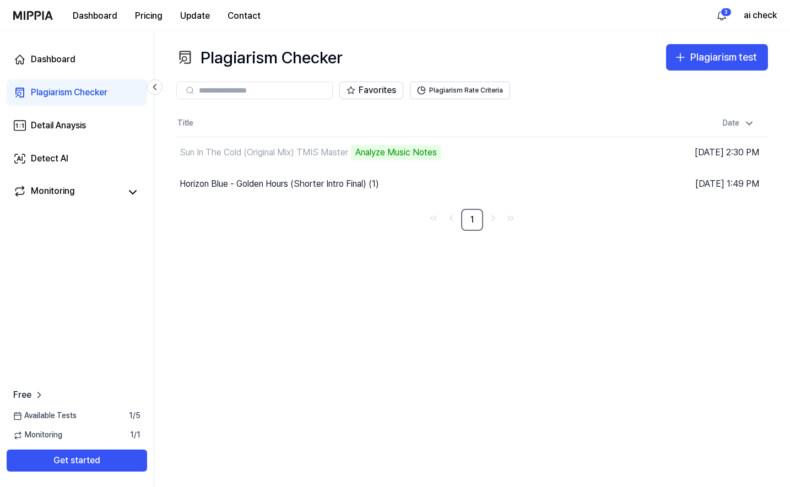
click at [673, 287] on div "Plagiarism Checker Plagiarism test Plagiarism Checker Detail Analysis Detect AI…" at bounding box center [472, 259] width 636 height 456
click at [505, 114] on th "Title" at bounding box center [398, 123] width 444 height 26
click at [545, 122] on th "Title" at bounding box center [398, 123] width 444 height 26
click at [57, 161] on div "Detect AI" at bounding box center [49, 158] width 37 height 13
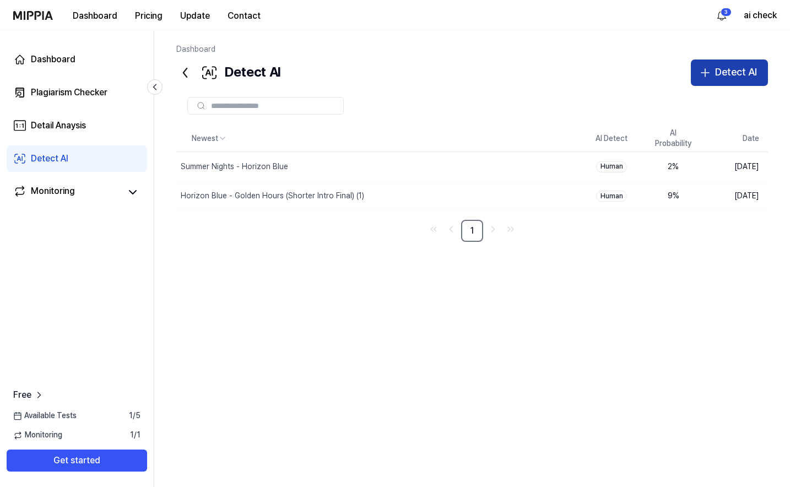
click at [753, 78] on div "Detect AI" at bounding box center [736, 72] width 42 height 16
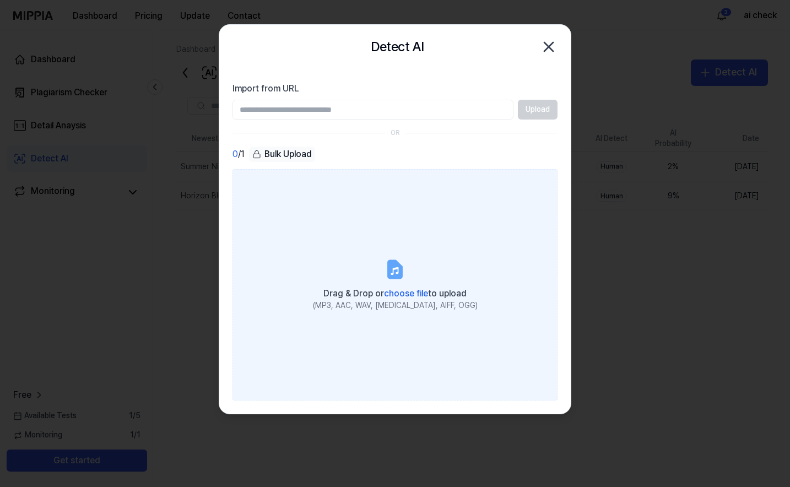
click at [378, 235] on label "Drag & Drop or choose file to upload (MP3, AAC, WAV, FLAC, AIFF, OGG)" at bounding box center [395, 284] width 325 height 231
click at [0, 0] on input "Drag & Drop or choose file to upload (MP3, AAC, WAV, FLAC, AIFF, OGG)" at bounding box center [0, 0] width 0 height 0
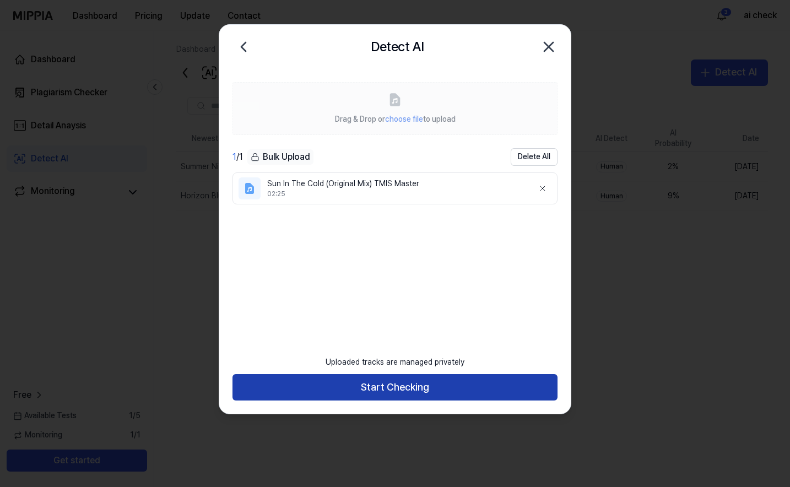
click at [395, 386] on button "Start Checking" at bounding box center [395, 387] width 325 height 26
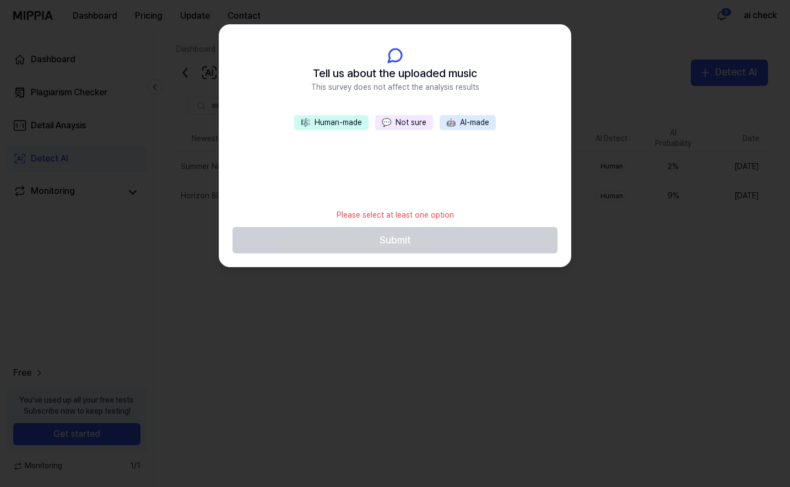
click at [347, 127] on button "🎼 Human-made" at bounding box center [331, 122] width 74 height 15
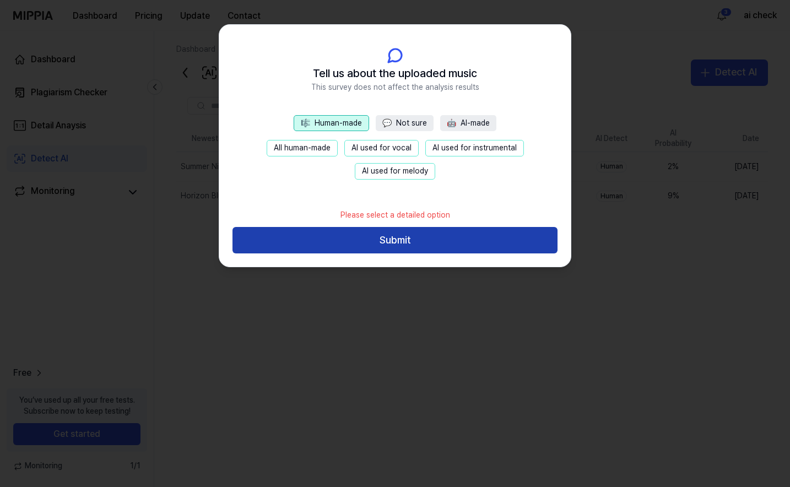
click at [395, 240] on button "Submit" at bounding box center [395, 240] width 325 height 26
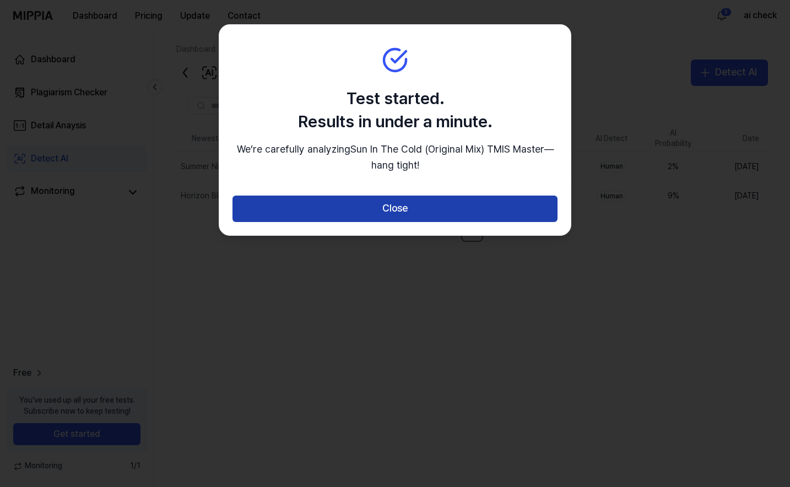
click at [401, 211] on button "Close" at bounding box center [395, 209] width 325 height 26
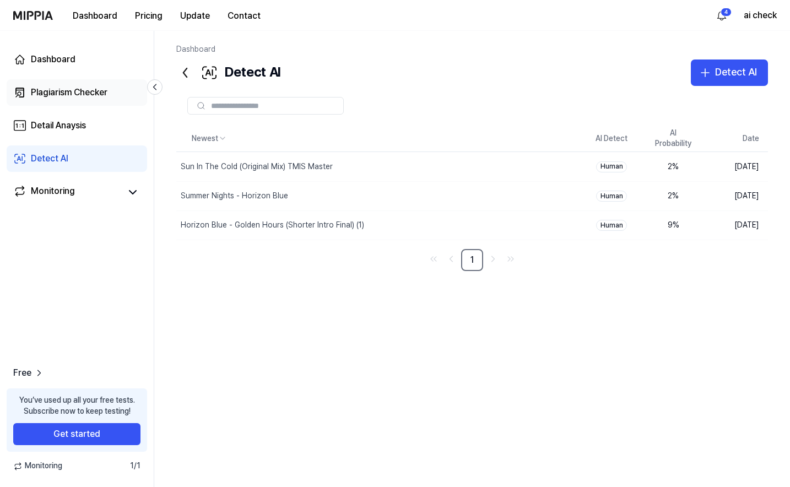
click at [99, 88] on div "Plagiarism Checker" at bounding box center [69, 92] width 77 height 13
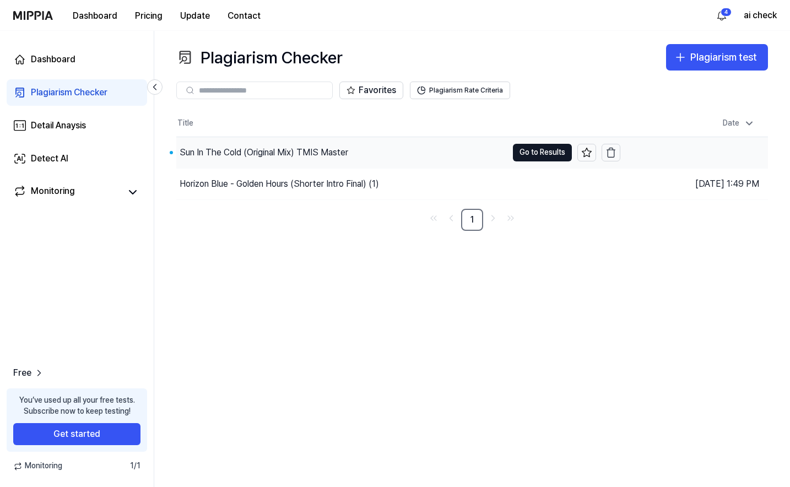
click at [326, 146] on div "Sun In The Cold (Original Mix) TMIS Master" at bounding box center [264, 152] width 169 height 13
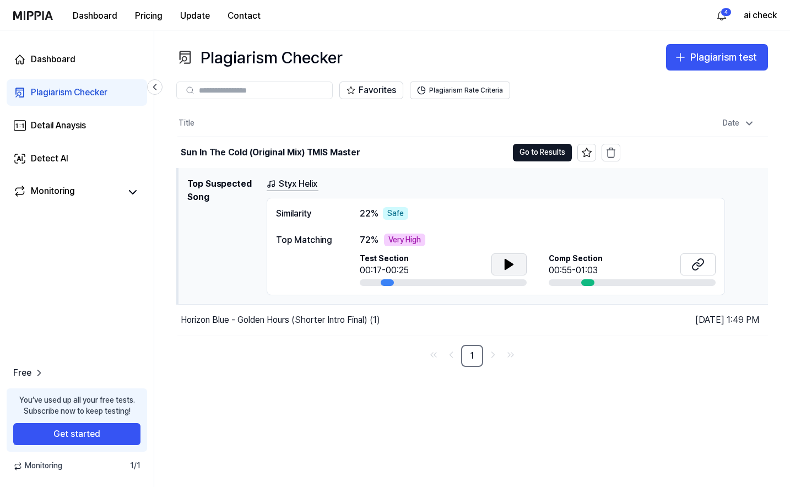
click at [510, 265] on icon at bounding box center [509, 265] width 8 height 10
click at [510, 265] on icon at bounding box center [511, 264] width 2 height 9
click at [696, 265] on icon at bounding box center [698, 264] width 13 height 13
click at [519, 259] on button at bounding box center [509, 265] width 35 height 22
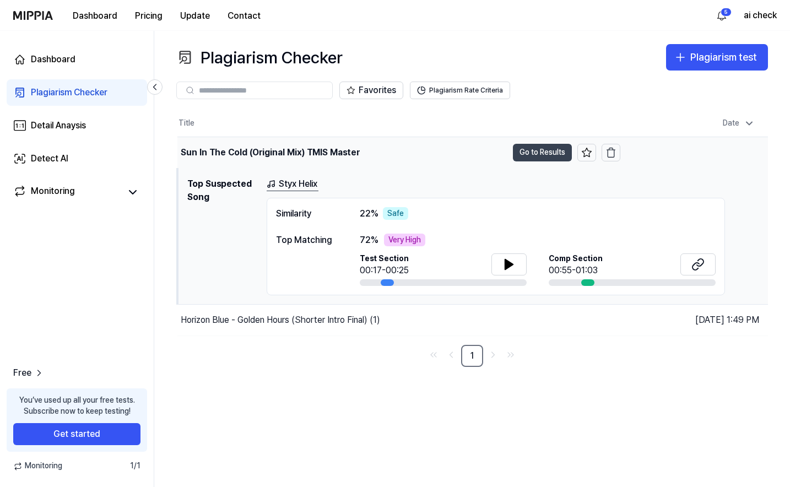
click at [540, 155] on button "Go to Results" at bounding box center [542, 153] width 59 height 18
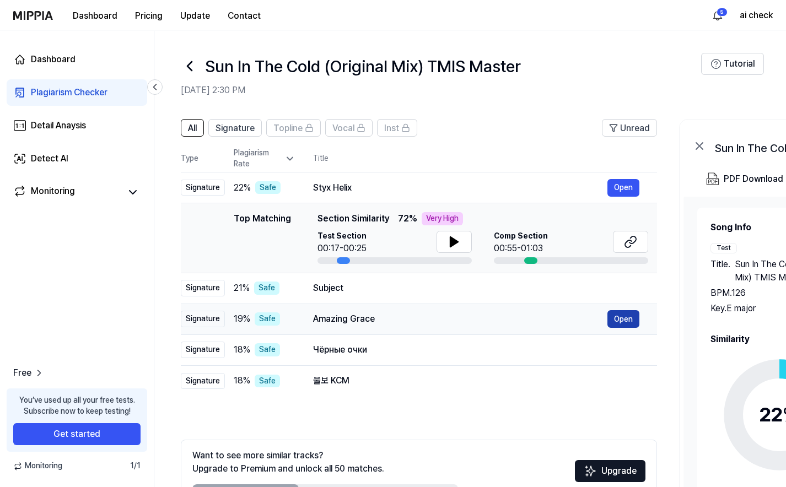
click at [627, 318] on button "Open" at bounding box center [623, 319] width 32 height 18
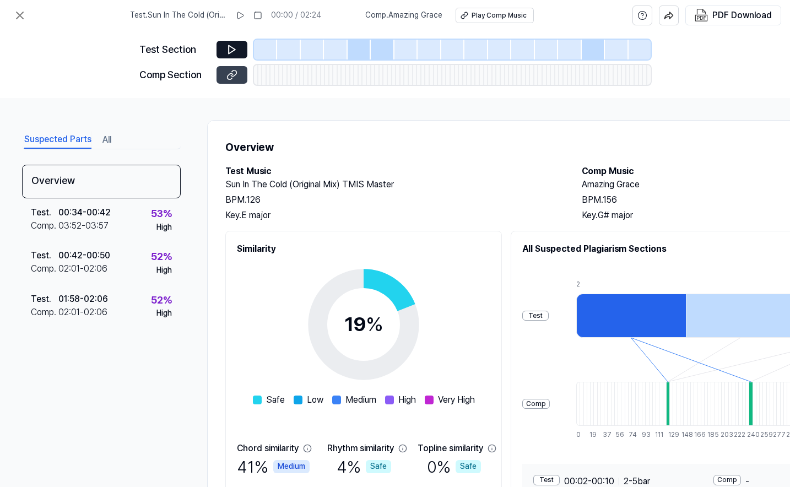
click at [236, 74] on icon at bounding box center [232, 74] width 11 height 11
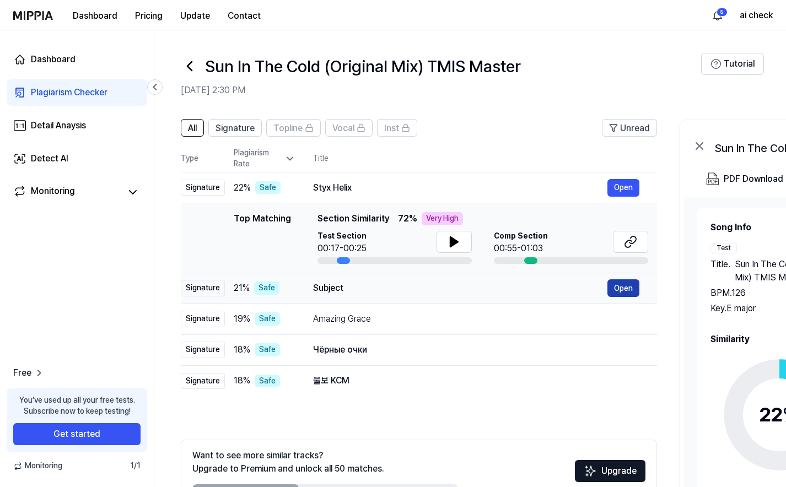
click at [608, 282] on button "Open" at bounding box center [623, 288] width 32 height 18
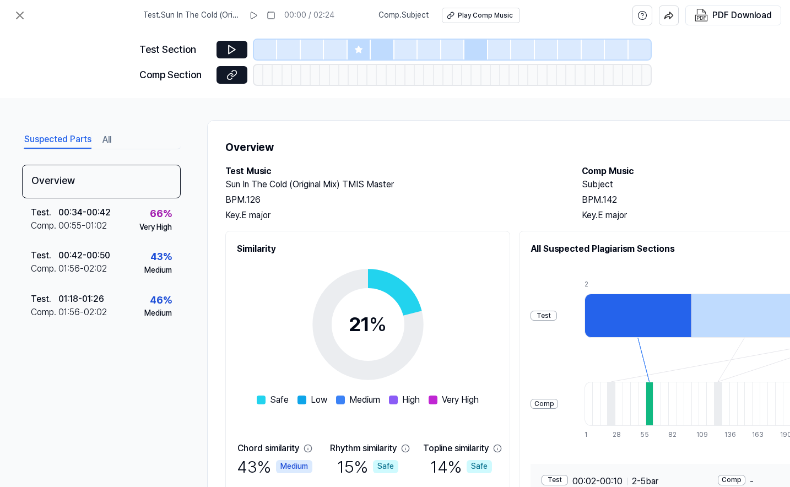
scroll to position [101, 0]
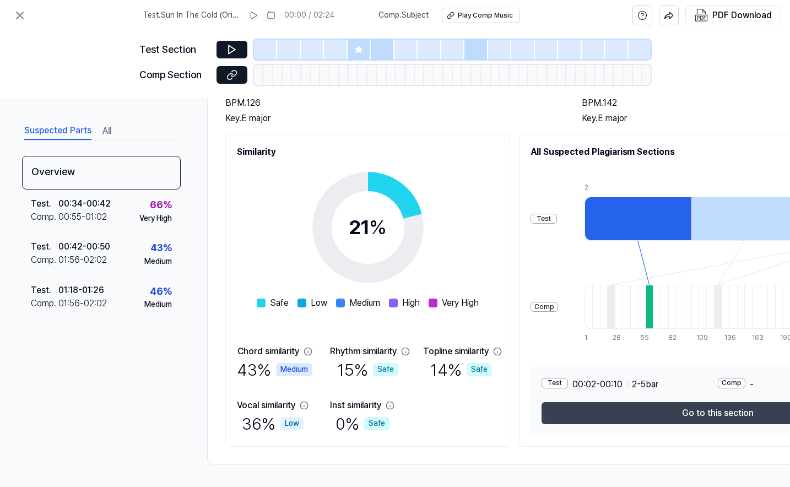
click at [706, 411] on button "Go to this section" at bounding box center [718, 413] width 352 height 22
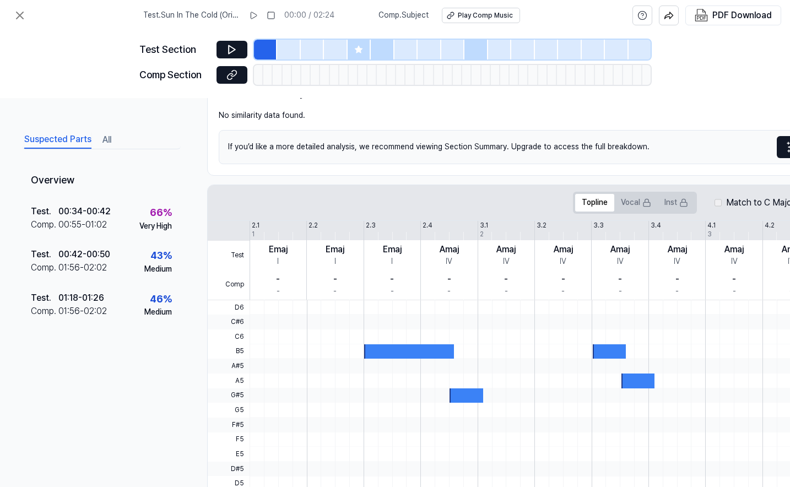
click at [229, 84] on div "Comp Section" at bounding box center [395, 75] width 512 height 20
click at [229, 77] on icon at bounding box center [232, 74] width 11 height 11
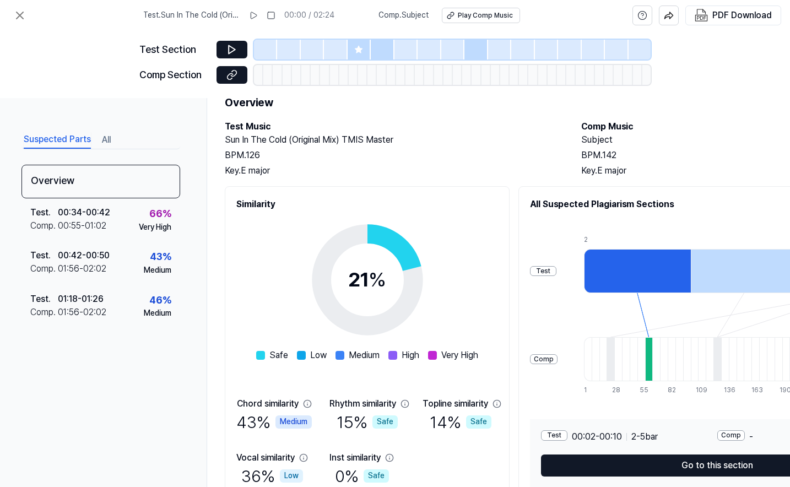
scroll to position [45, 0]
click at [20, 17] on icon at bounding box center [19, 15] width 13 height 13
click at [19, 19] on icon at bounding box center [19, 15] width 13 height 13
click at [26, 18] on icon at bounding box center [19, 15] width 13 height 13
